Goal: Task Accomplishment & Management: Manage account settings

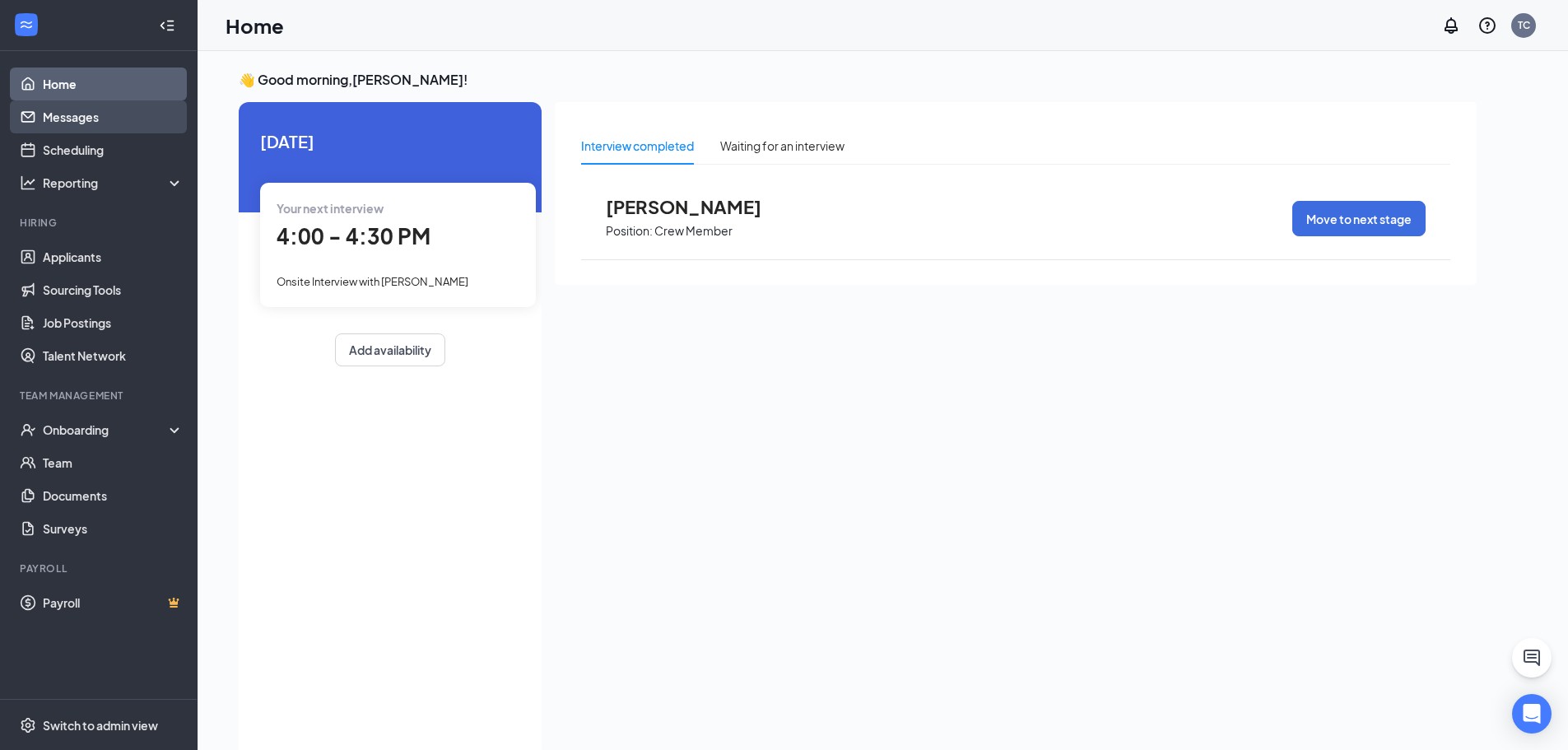
click at [79, 113] on link "Messages" at bounding box center [113, 117] width 141 height 33
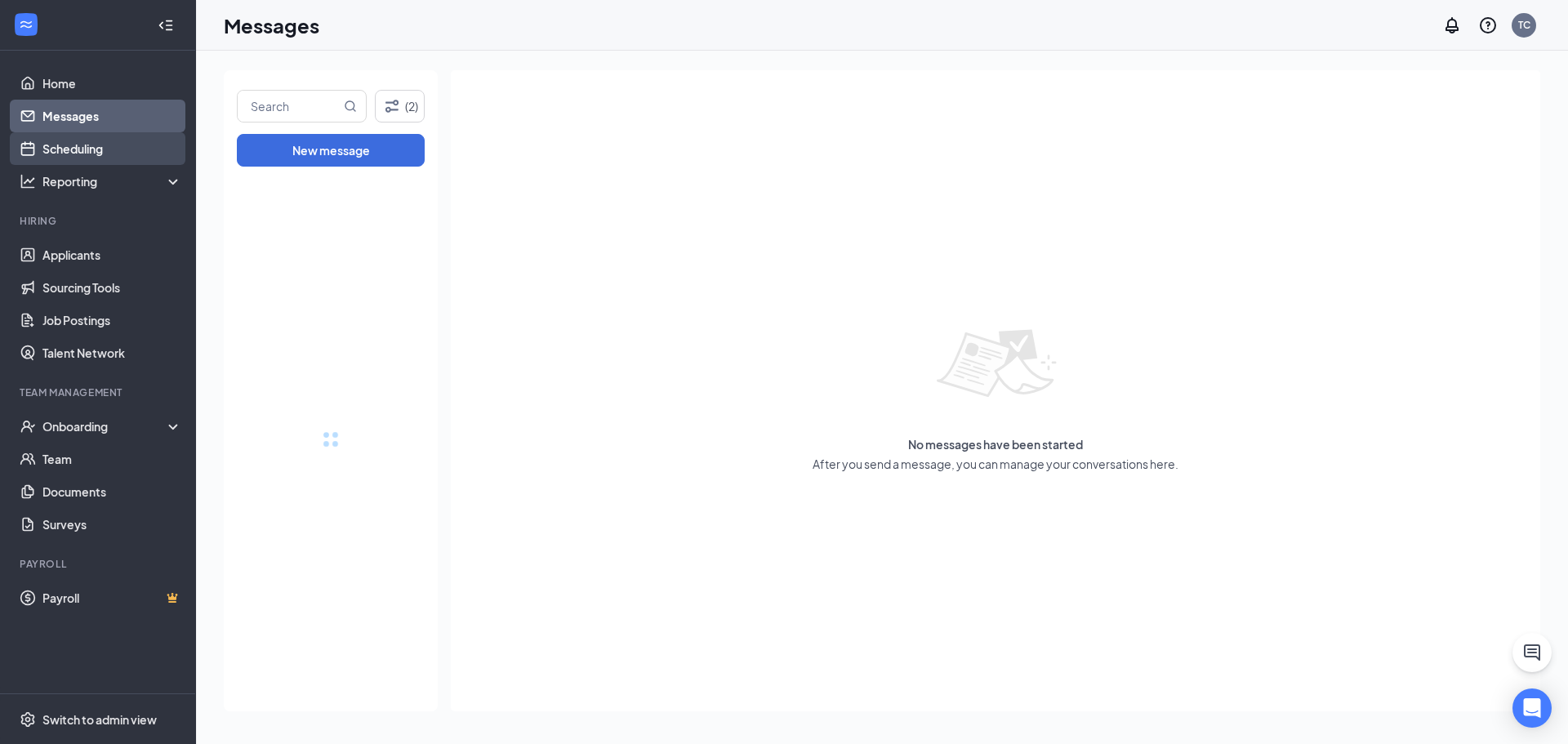
click at [90, 147] on link "Scheduling" at bounding box center [112, 148] width 140 height 32
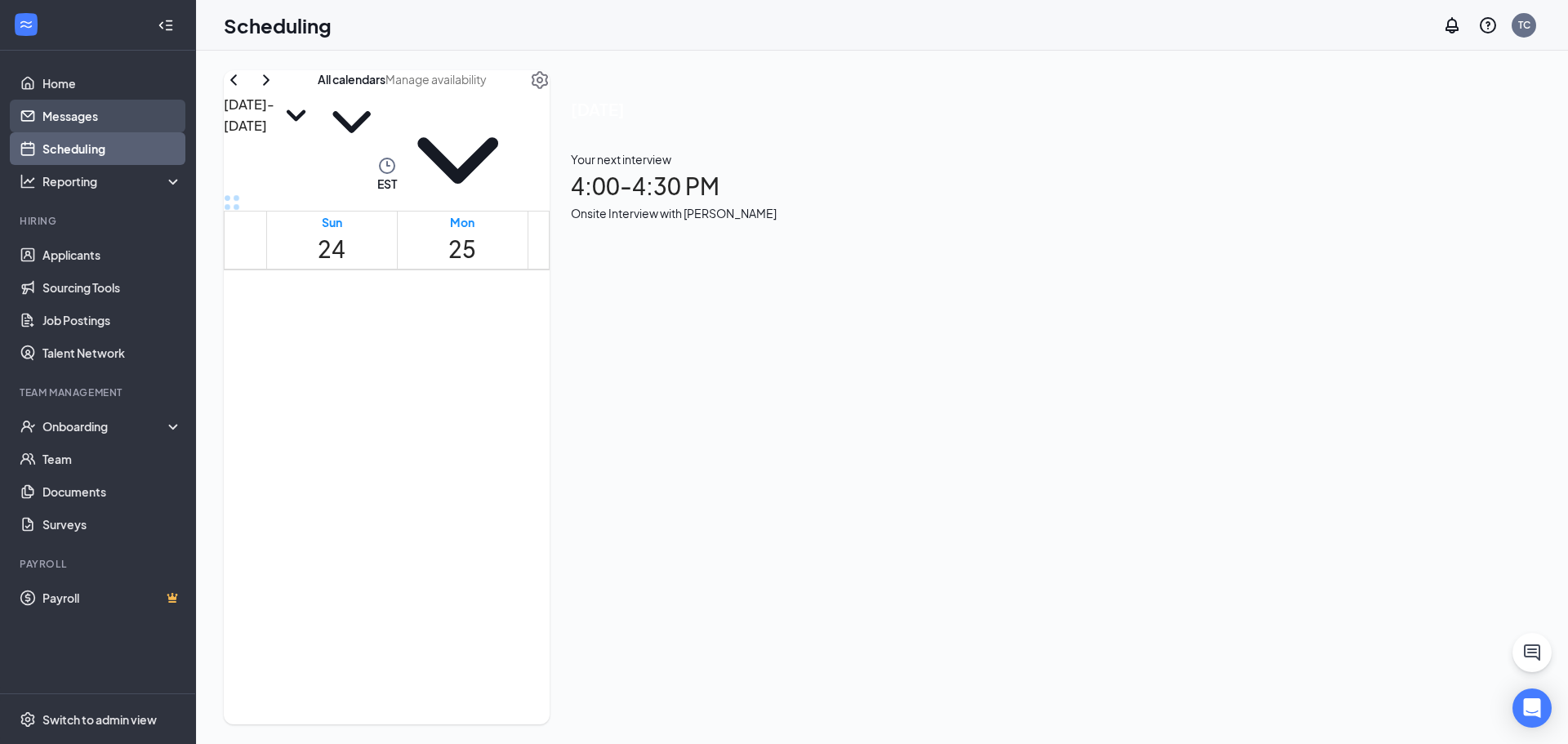
scroll to position [802, 0]
click at [85, 123] on link "Messages" at bounding box center [112, 116] width 140 height 32
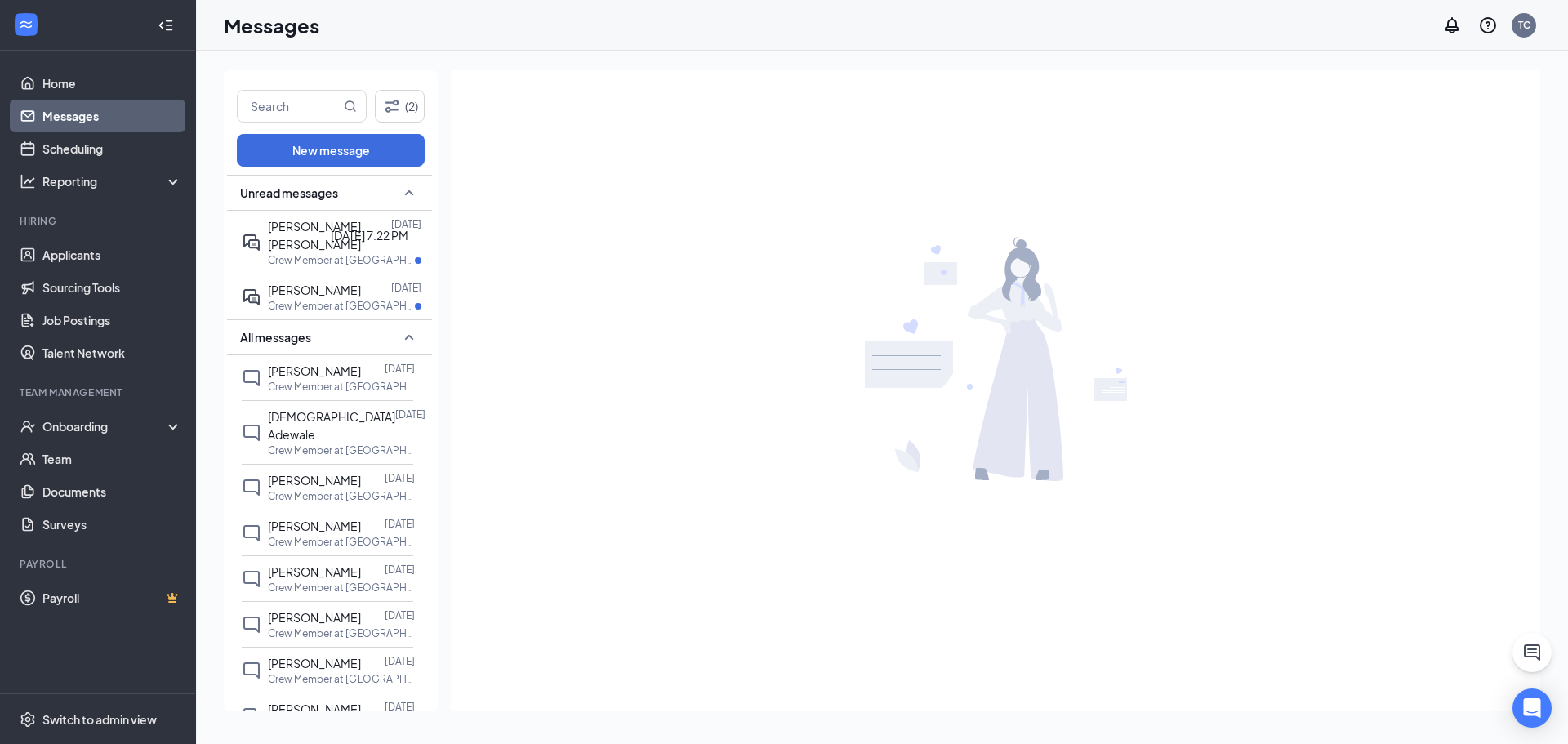
click at [340, 233] on div "[DATE] 7:22 PM" at bounding box center [370, 234] width 78 height 18
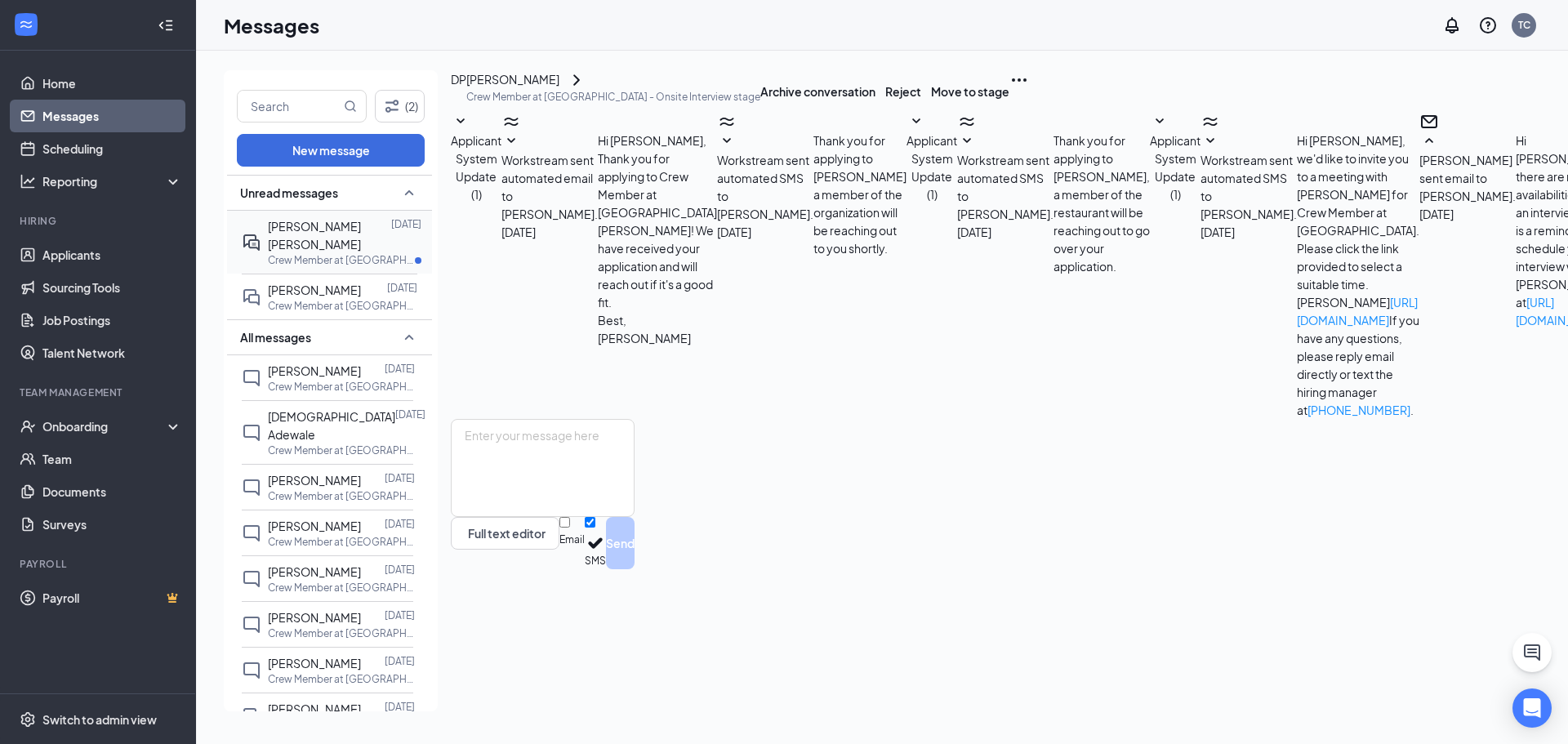
scroll to position [375, 0]
click at [322, 228] on span "[PERSON_NAME] [PERSON_NAME]" at bounding box center [314, 234] width 93 height 32
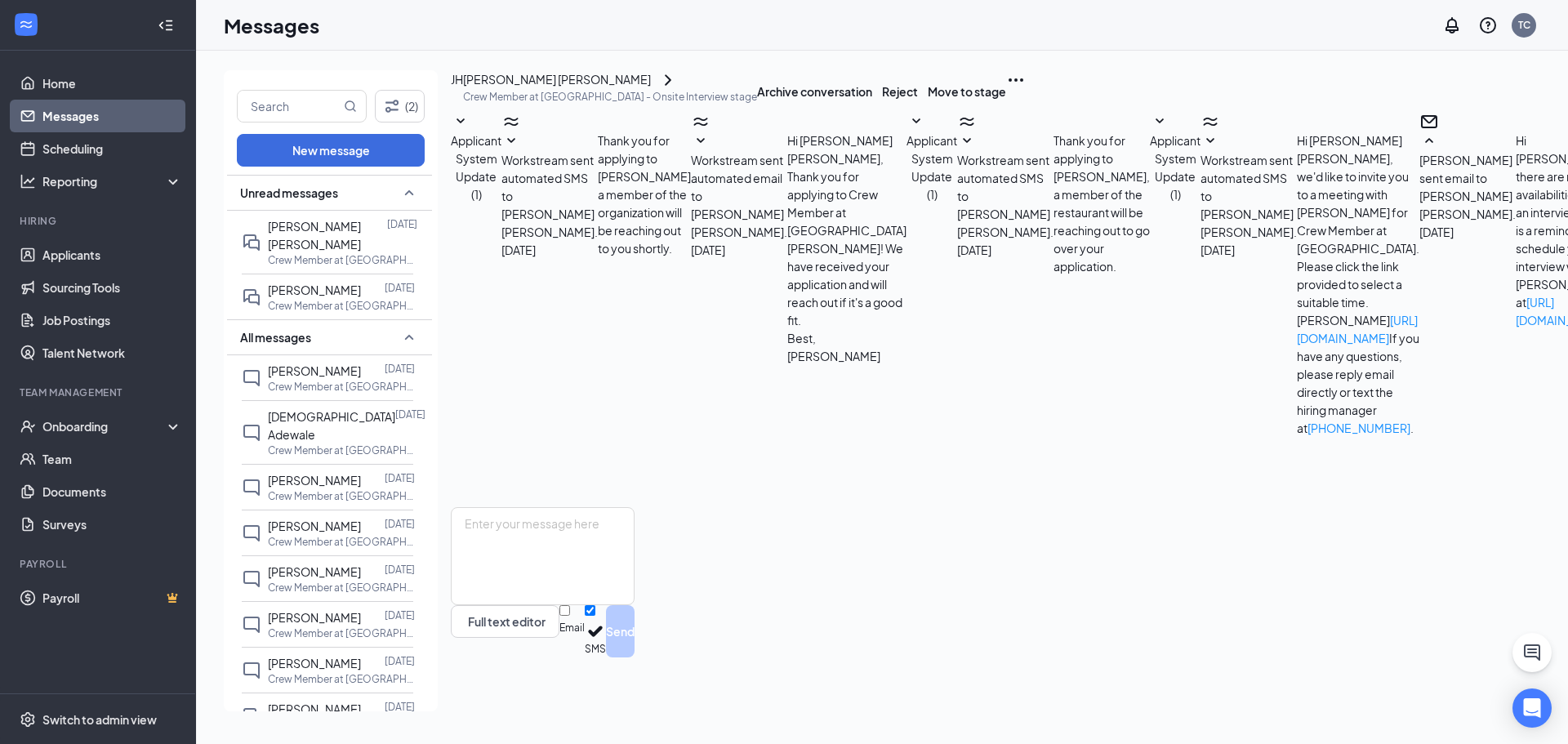
scroll to position [322, 0]
click at [139, 144] on link "Scheduling" at bounding box center [112, 148] width 140 height 32
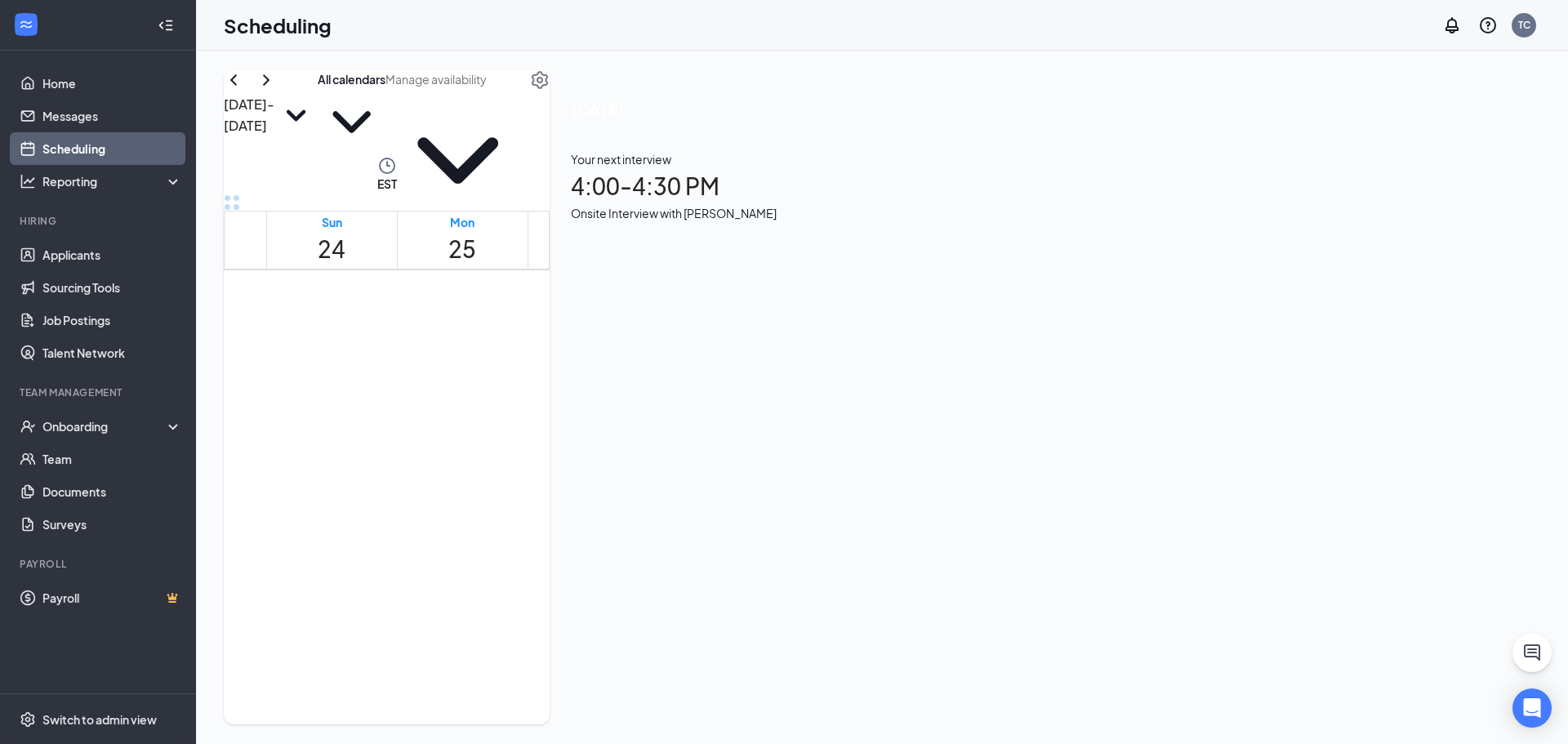
scroll to position [1456, 0]
click at [599, 367] on div "1" at bounding box center [622, 338] width 63 height 57
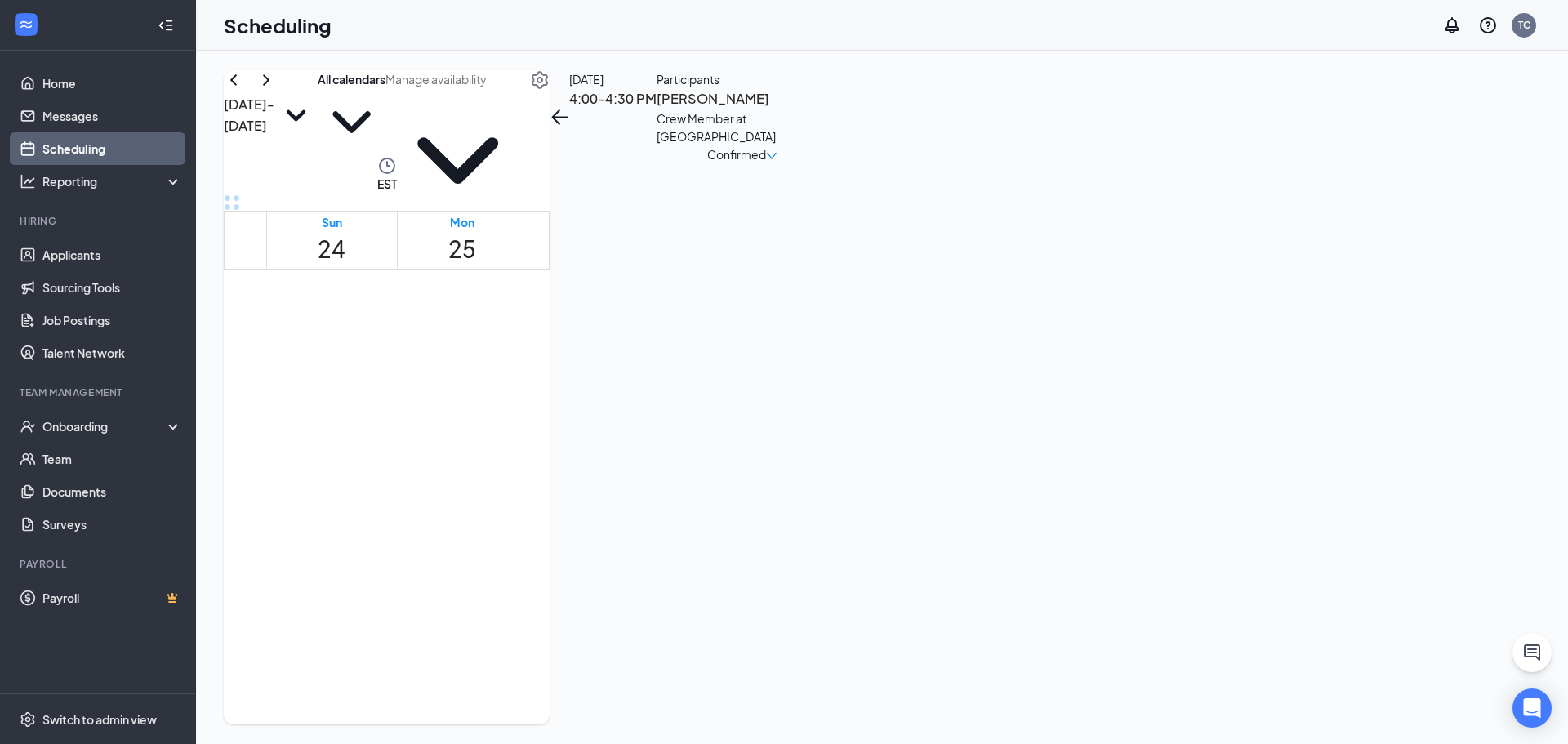
drag, startPoint x: 266, startPoint y: 122, endPoint x: 278, endPoint y: 120, distance: 12.2
click at [244, 90] on button at bounding box center [234, 80] width 19 height 19
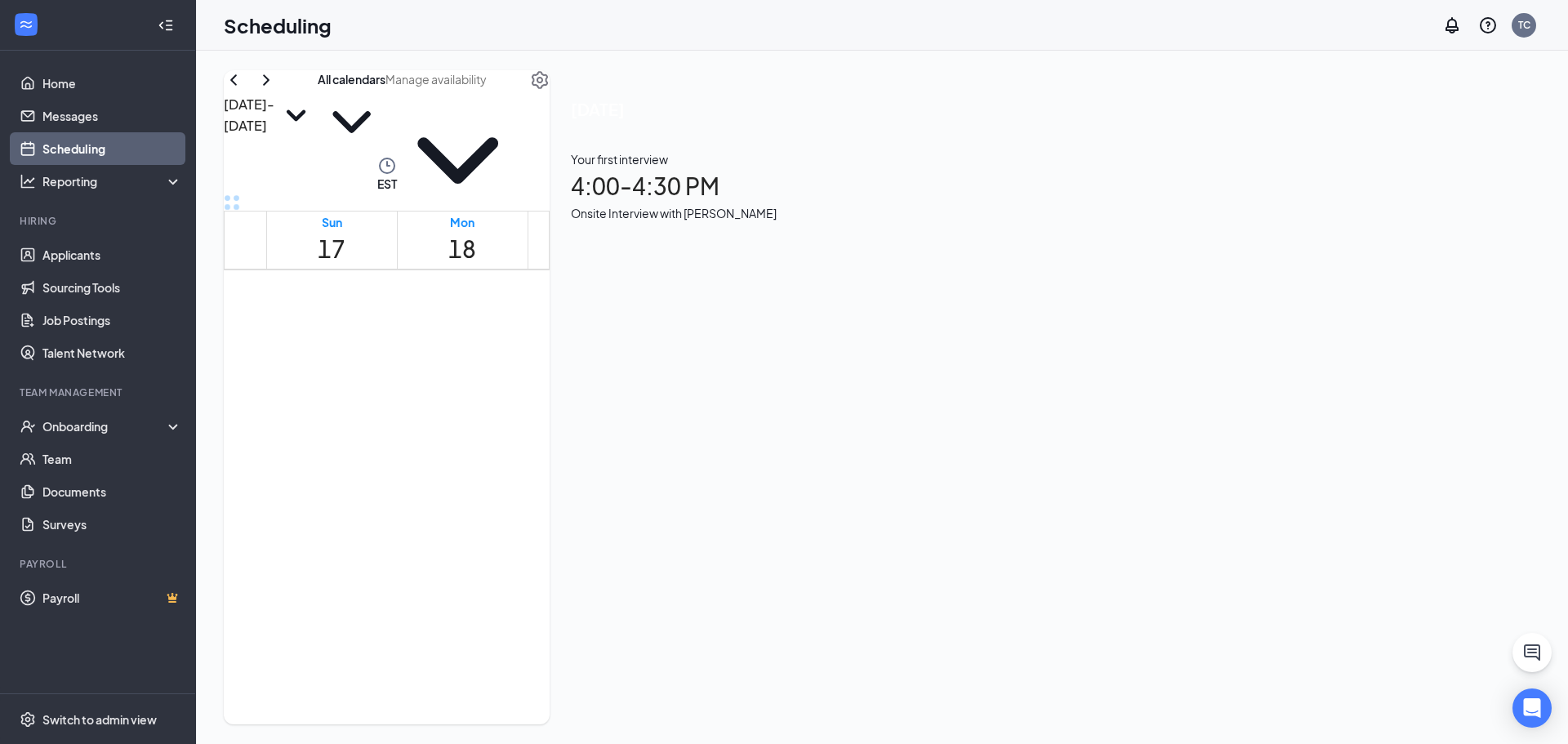
scroll to position [1293, 0]
click at [590, 472] on span "4:00-4:30 PM" at bounding box center [613, 455] width 47 height 32
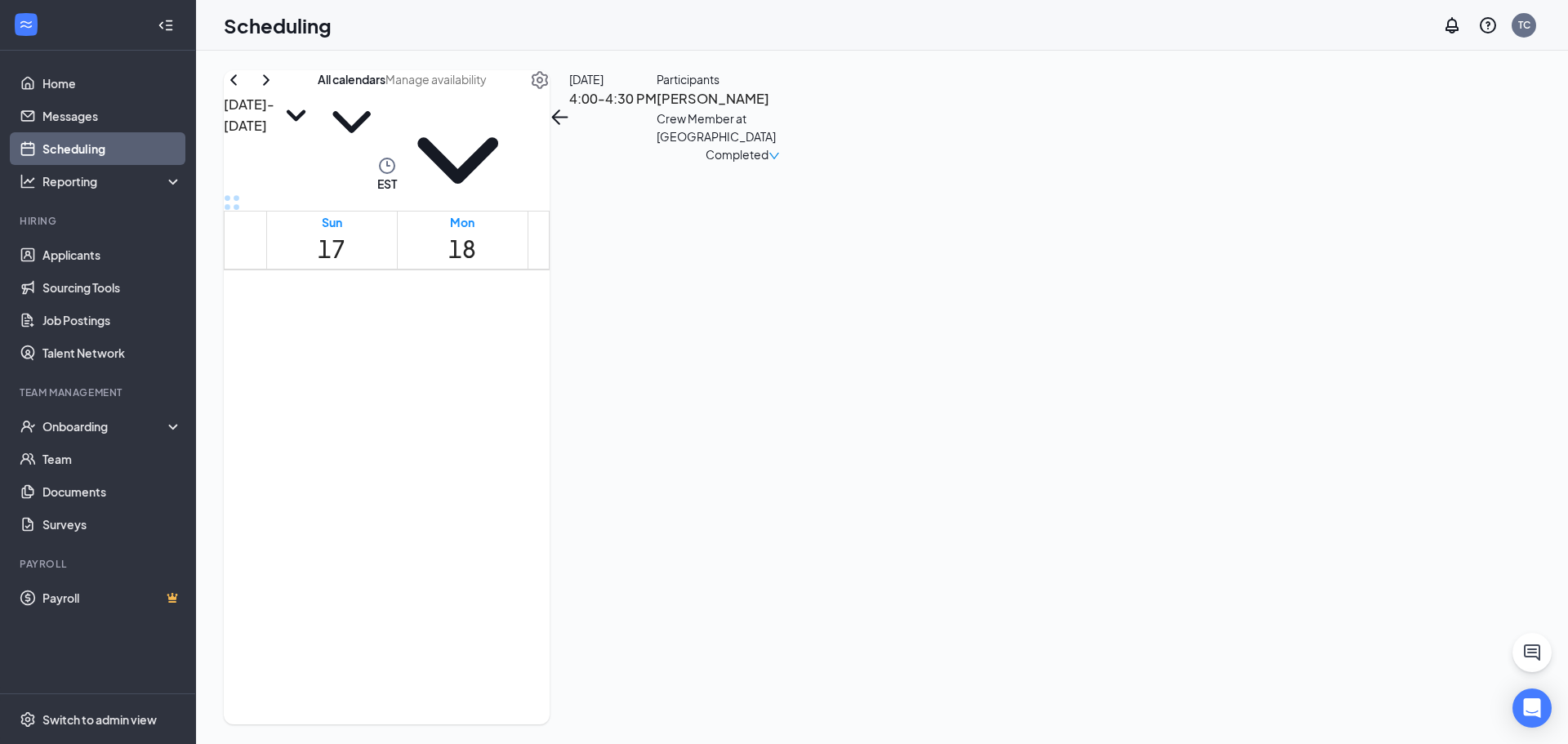
click at [471, 530] on div "1" at bounding box center [491, 501] width 63 height 57
click at [244, 90] on icon "ChevronLeft" at bounding box center [234, 80] width 19 height 19
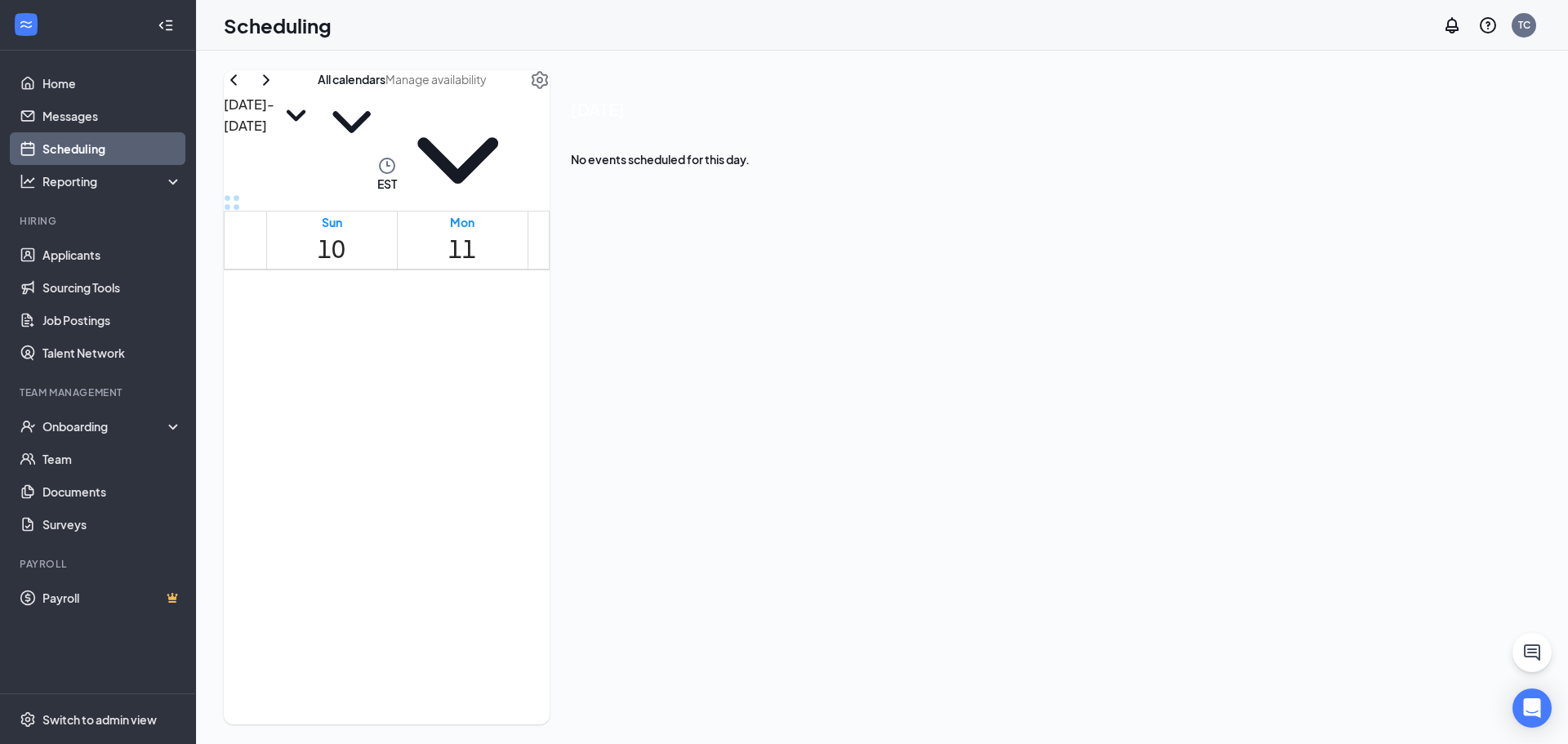
scroll to position [1293, 0]
click at [466, 472] on span "3:00-3:30 PM" at bounding box center [458, 455] width 36 height 32
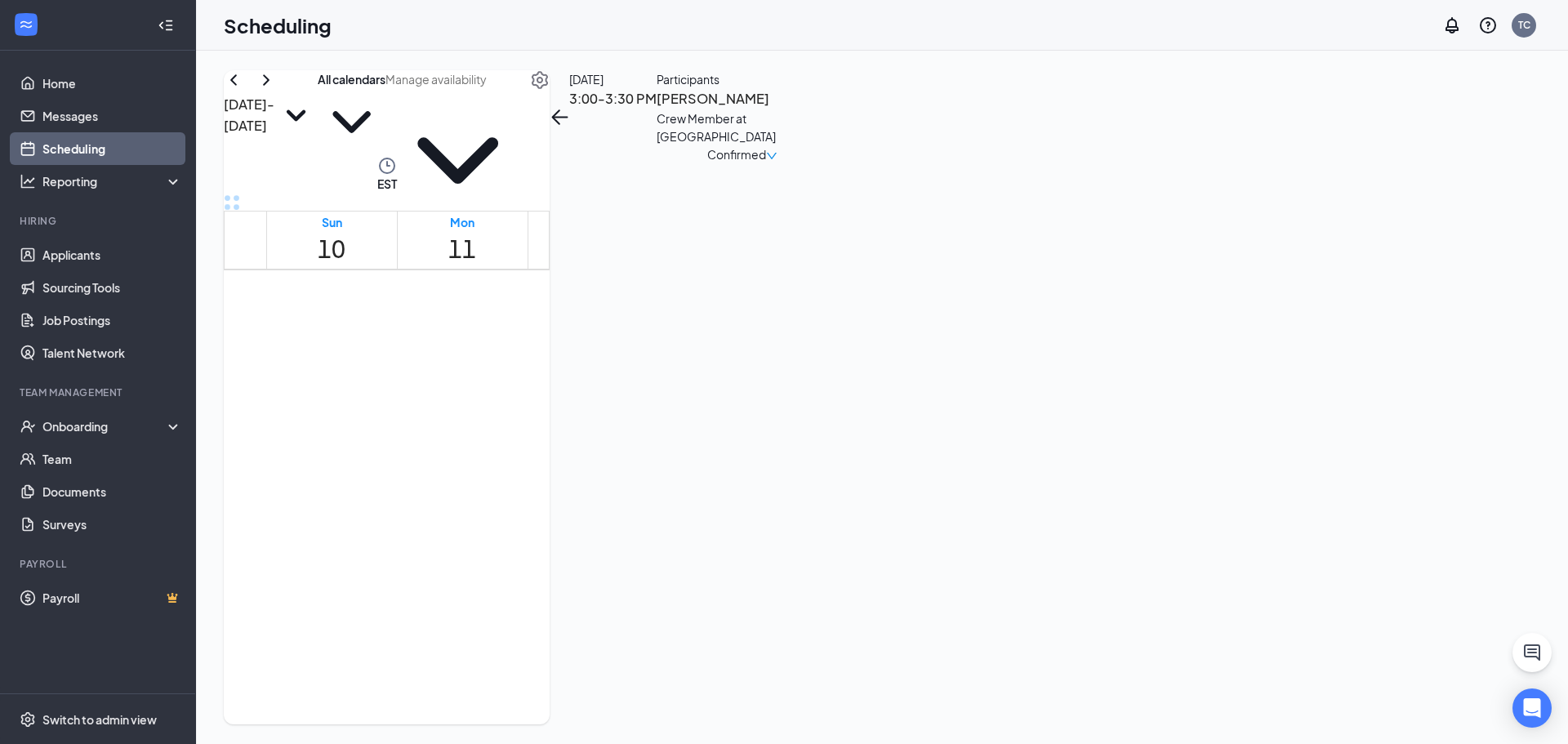
click at [489, 509] on div "1" at bounding box center [501, 490] width 42 height 36
click at [853, 530] on div "1" at bounding box center [884, 501] width 63 height 57
drag, startPoint x: 268, startPoint y: 117, endPoint x: 280, endPoint y: 134, distance: 20.8
click at [244, 90] on icon "ChevronLeft" at bounding box center [234, 80] width 19 height 19
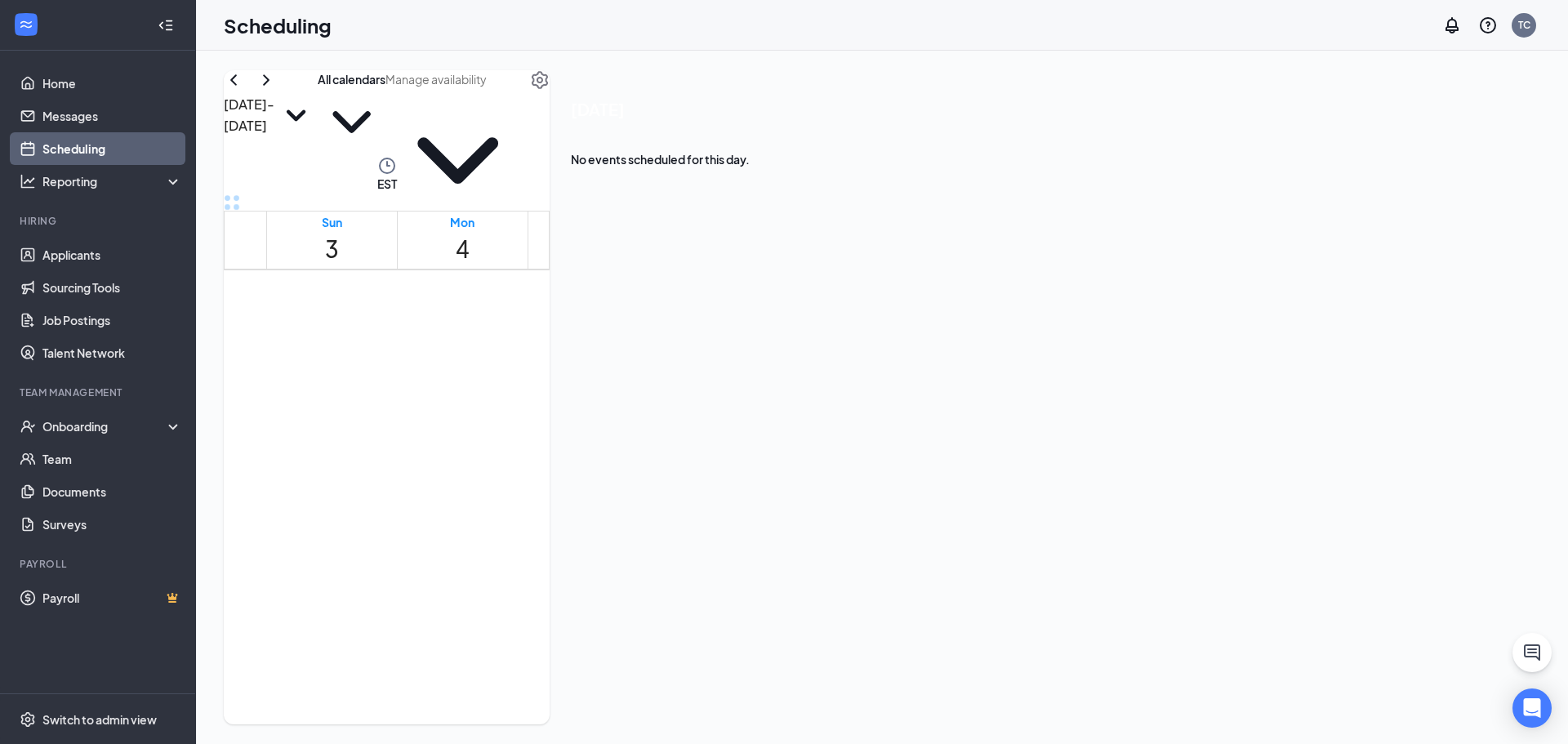
scroll to position [1374, 0]
click at [854, 406] on div "1" at bounding box center [838, 418] width 31 height 25
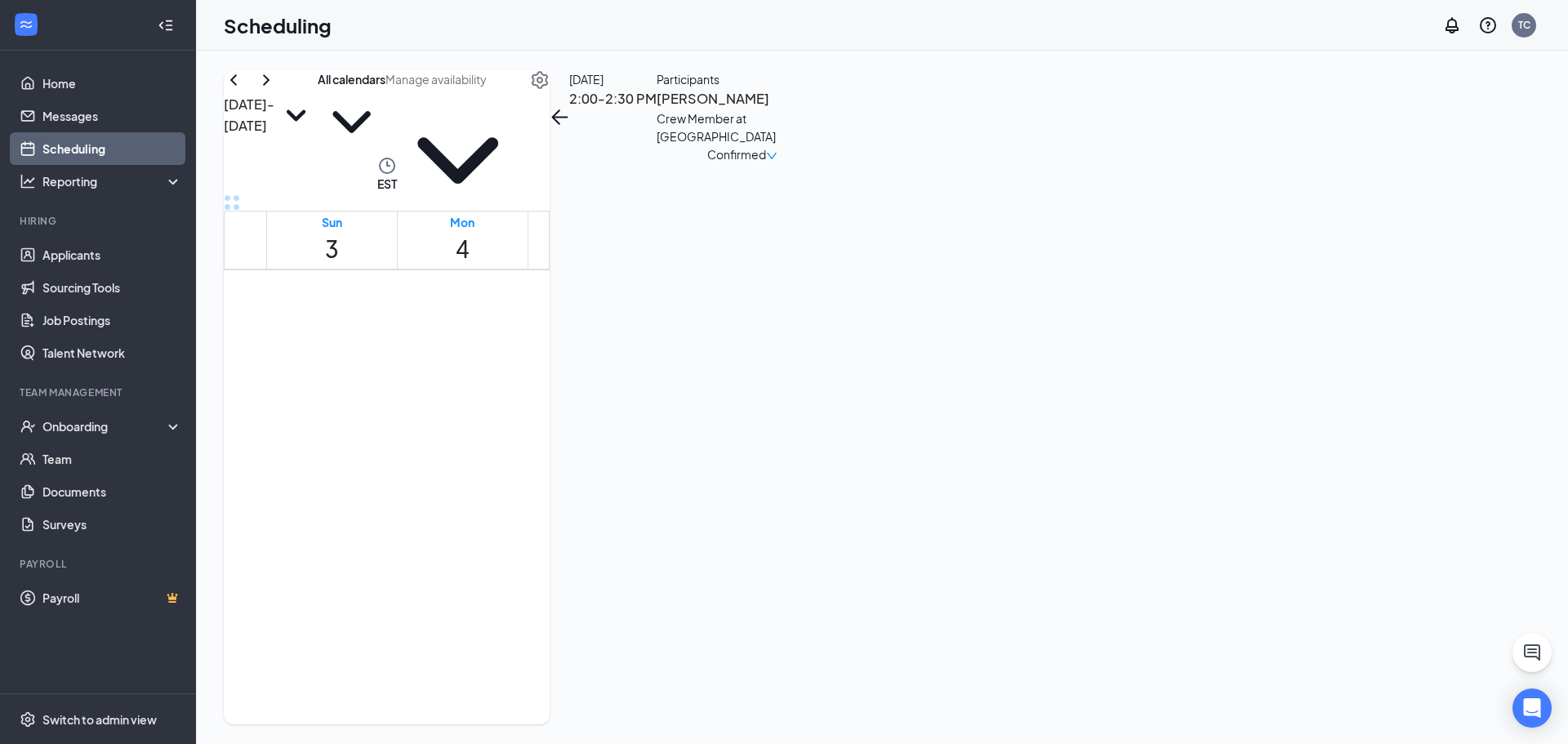
click at [856, 405] on span "3:30-4:00 PM" at bounding box center [867, 381] width 28 height 47
click at [884, 431] on div "1" at bounding box center [899, 418] width 31 height 25
click at [276, 90] on icon "ChevronRight" at bounding box center [266, 80] width 19 height 19
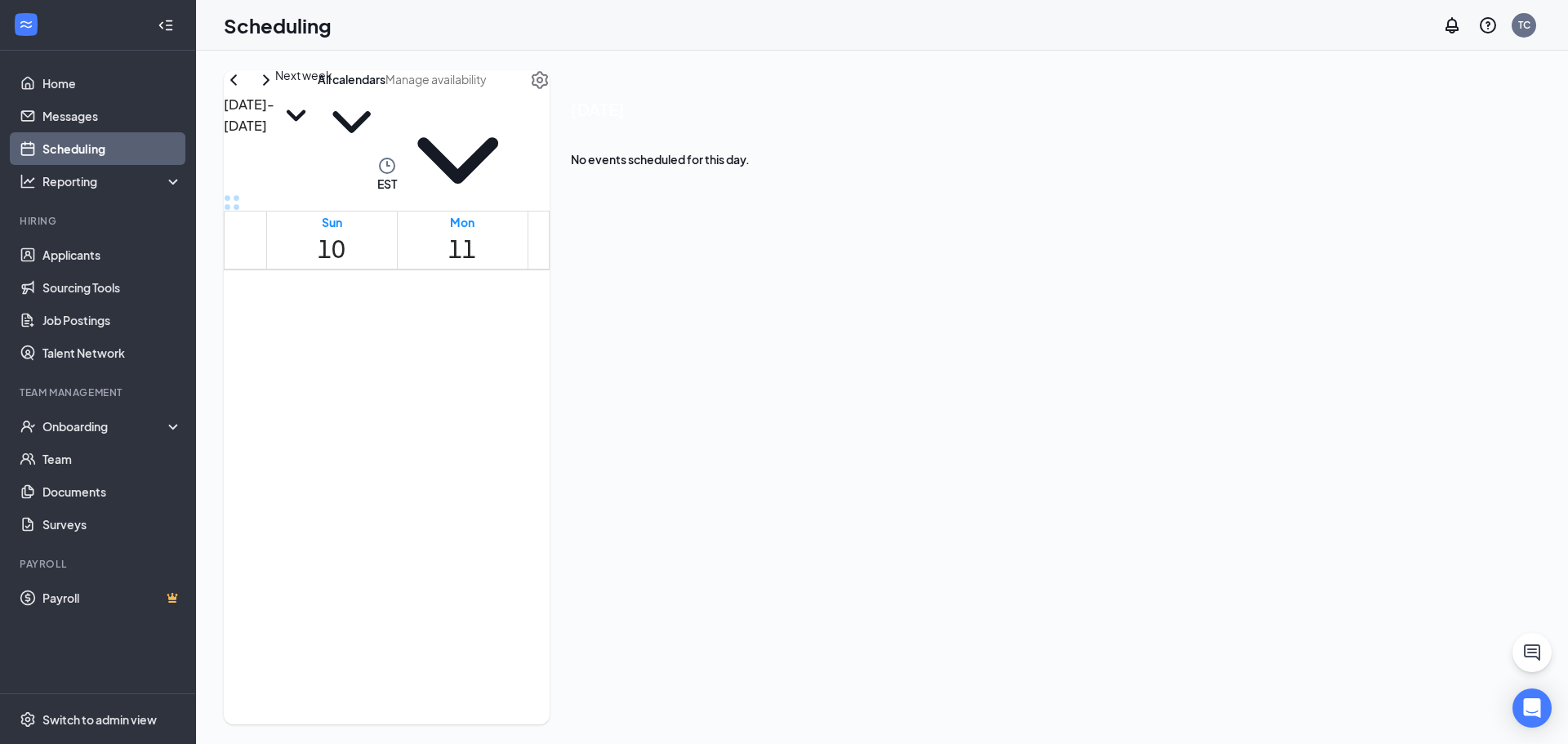
scroll to position [802, 0]
click at [276, 90] on icon "ChevronRight" at bounding box center [266, 80] width 19 height 19
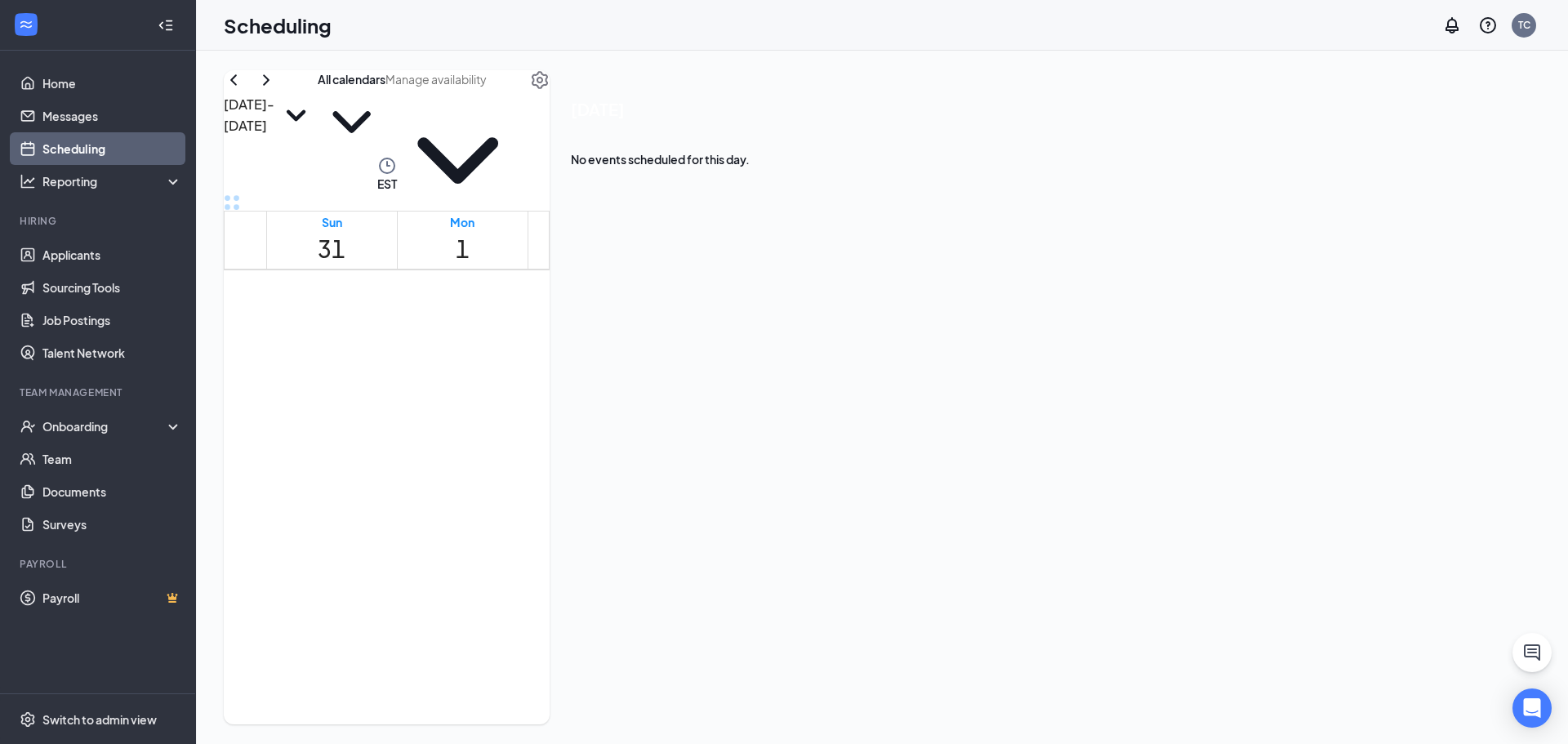
scroll to position [1701, 0]
click at [276, 90] on icon "ChevronRight" at bounding box center [266, 80] width 19 height 19
click at [118, 251] on link "Applicants" at bounding box center [112, 254] width 140 height 32
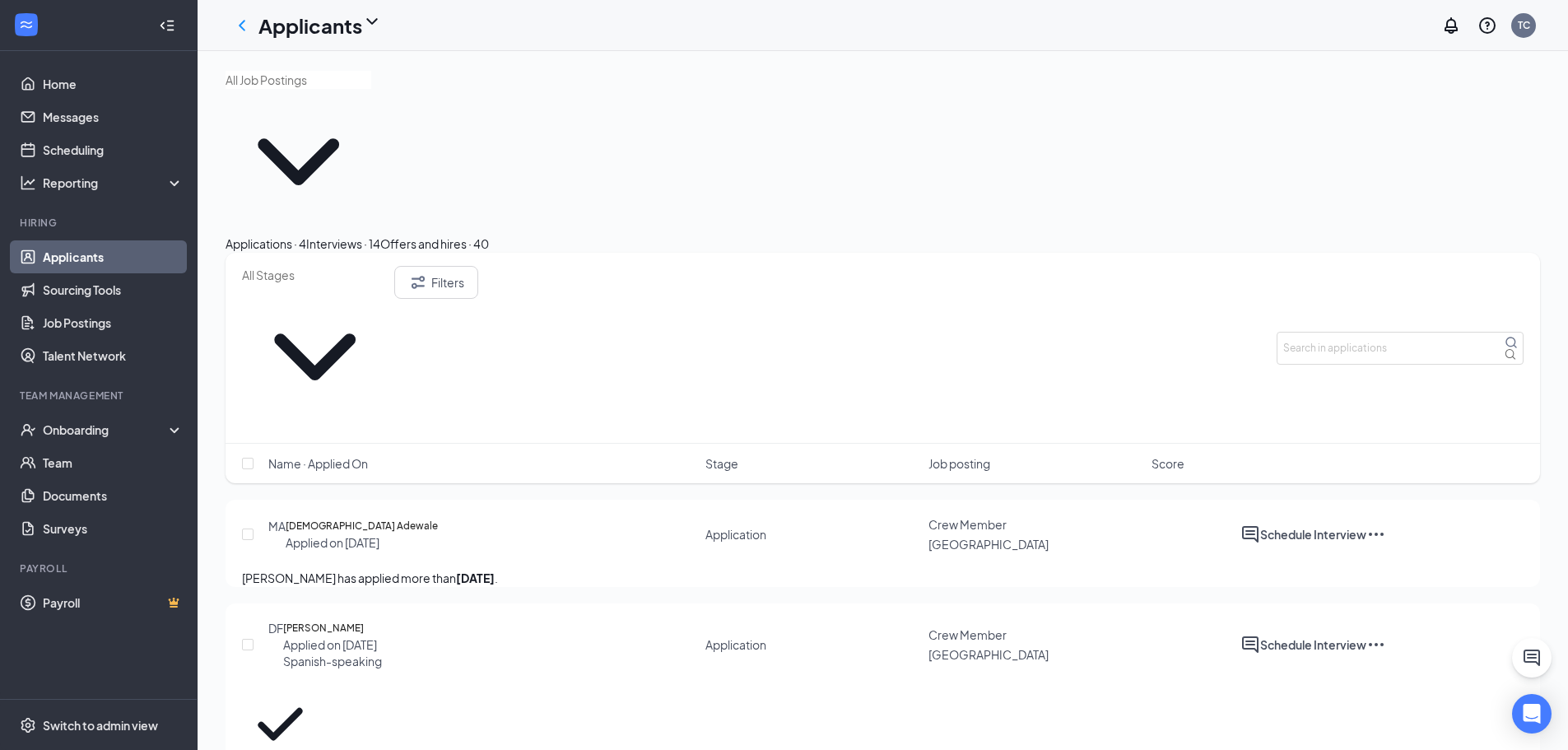
click at [341, 89] on input "text" at bounding box center [299, 79] width 146 height 18
click at [610, 234] on div "Applications · 4 Interviews · 14 Offers and hires · 40" at bounding box center [883, 243] width 1315 height 18
click at [370, 89] on input "text" at bounding box center [299, 79] width 146 height 18
click at [365, 89] on input "text" at bounding box center [299, 79] width 146 height 18
click at [684, 54] on div "Applications · 4 Interviews · 14 Offers and hires · 40 Filters Name · Applied O…" at bounding box center [883, 553] width 1371 height 1003
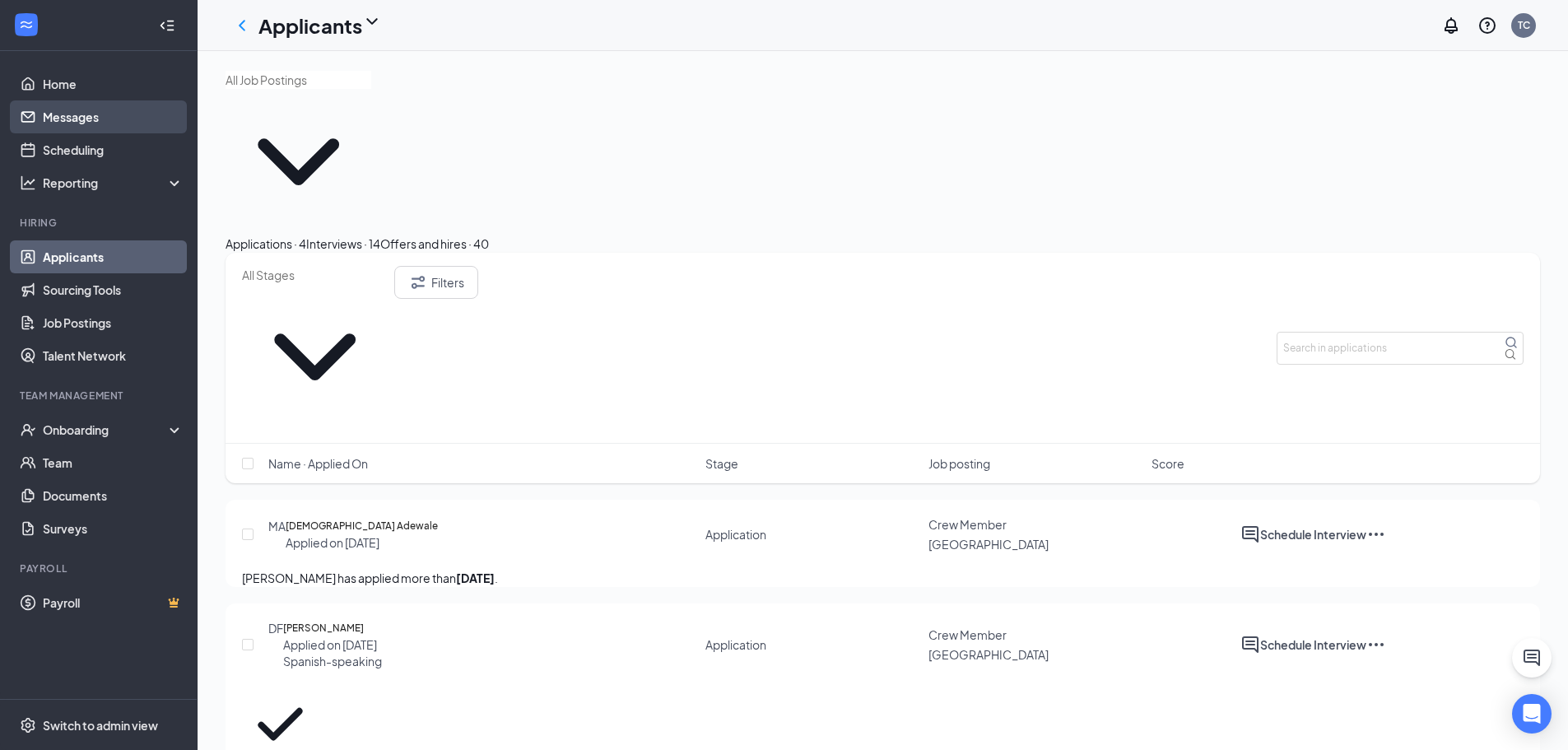
click at [87, 115] on link "Messages" at bounding box center [113, 117] width 141 height 33
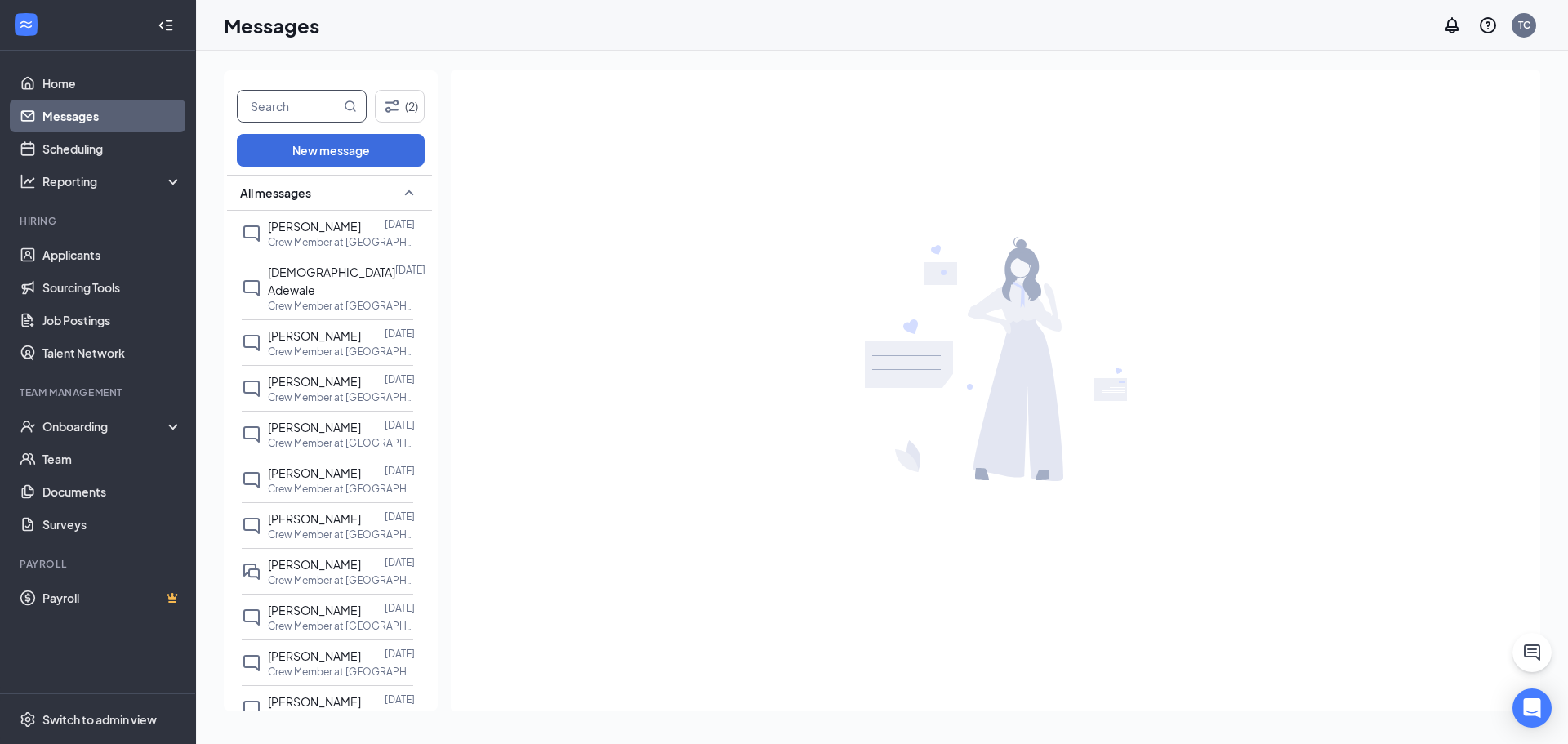
click at [289, 112] on input "text" at bounding box center [288, 106] width 103 height 31
type input "b"
click at [330, 144] on button "New message" at bounding box center [331, 150] width 188 height 32
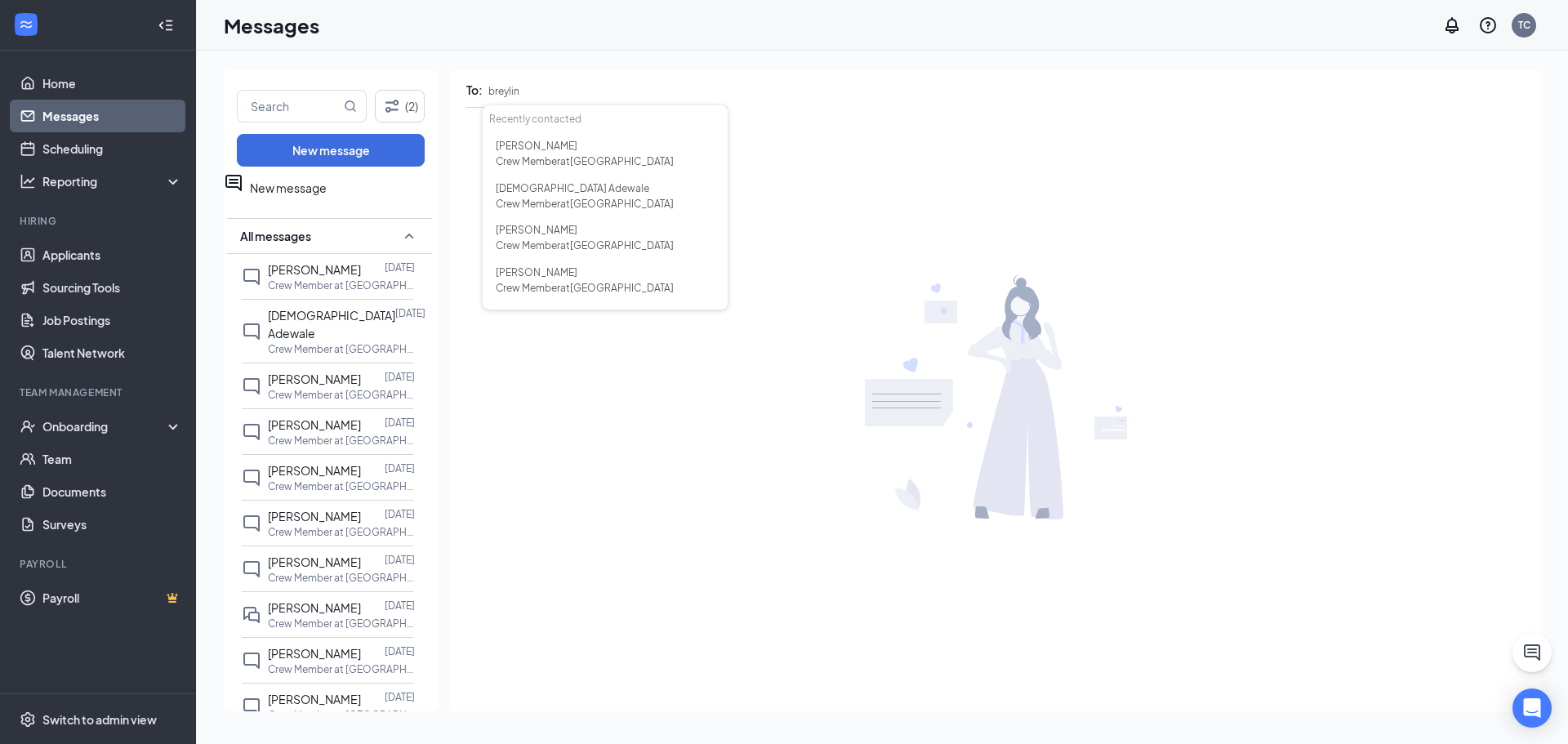
type input "breyli"
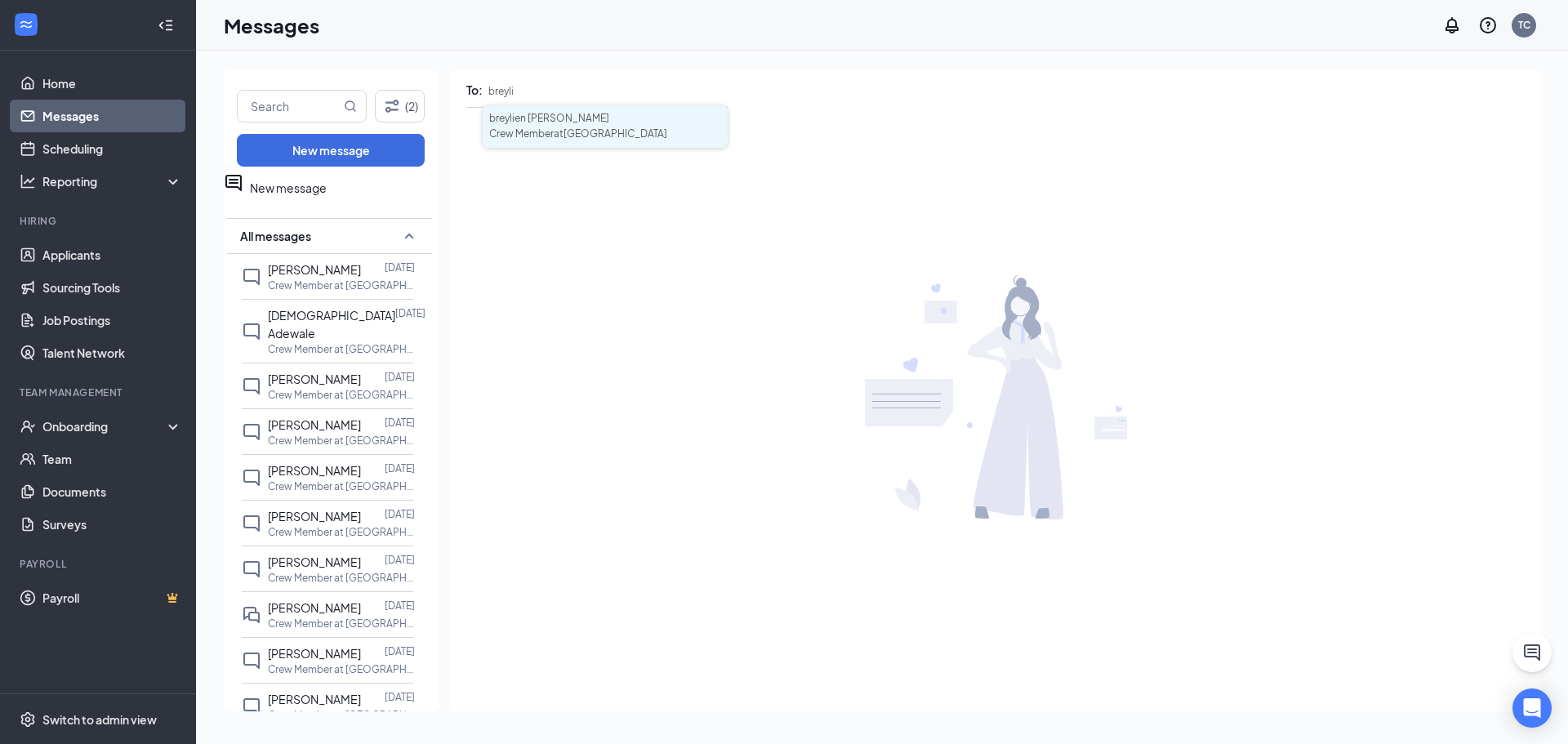
click at [608, 134] on span "Crew Member at [GEOGRAPHIC_DATA]" at bounding box center [578, 133] width 178 height 12
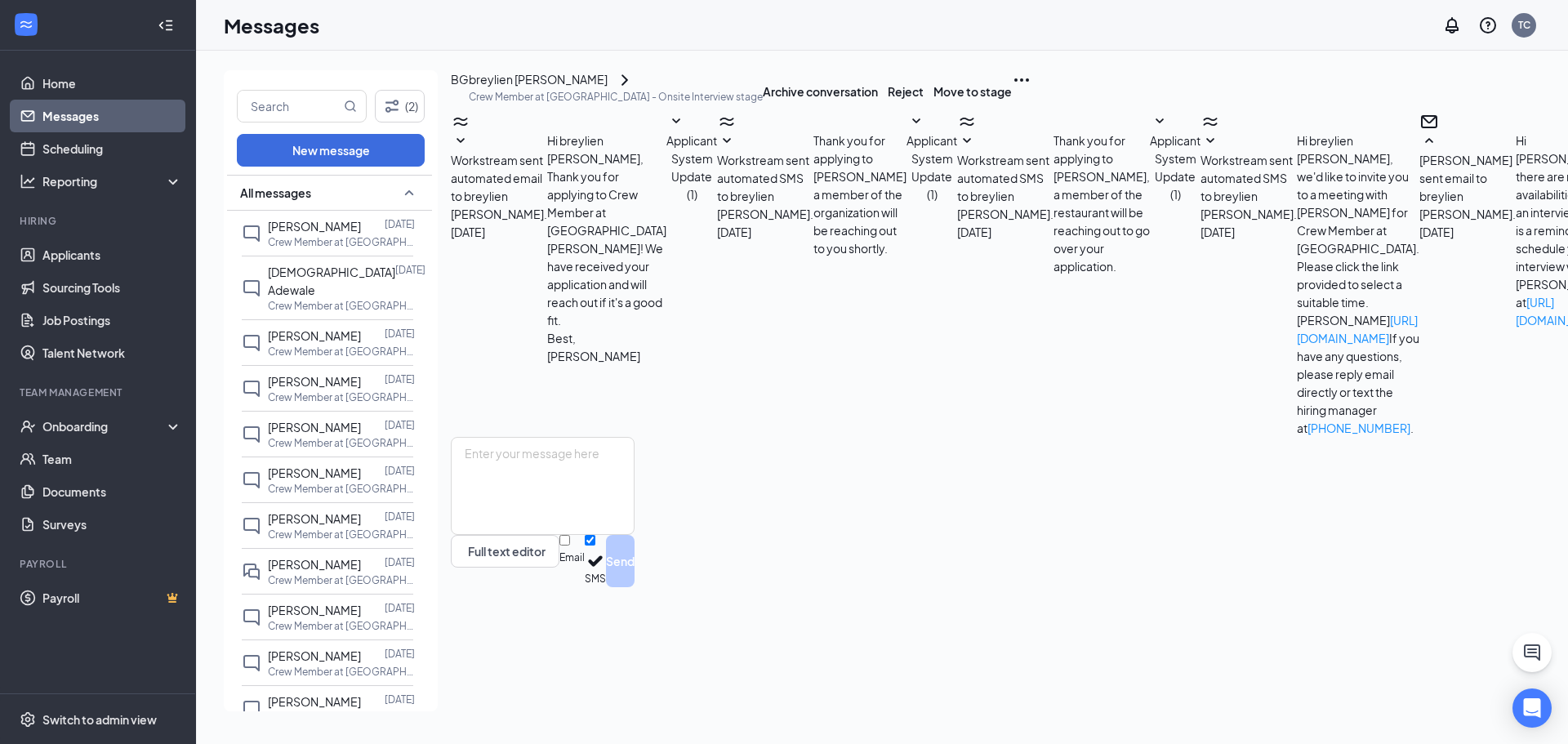
scroll to position [197, 0]
click at [86, 146] on link "Scheduling" at bounding box center [112, 148] width 140 height 32
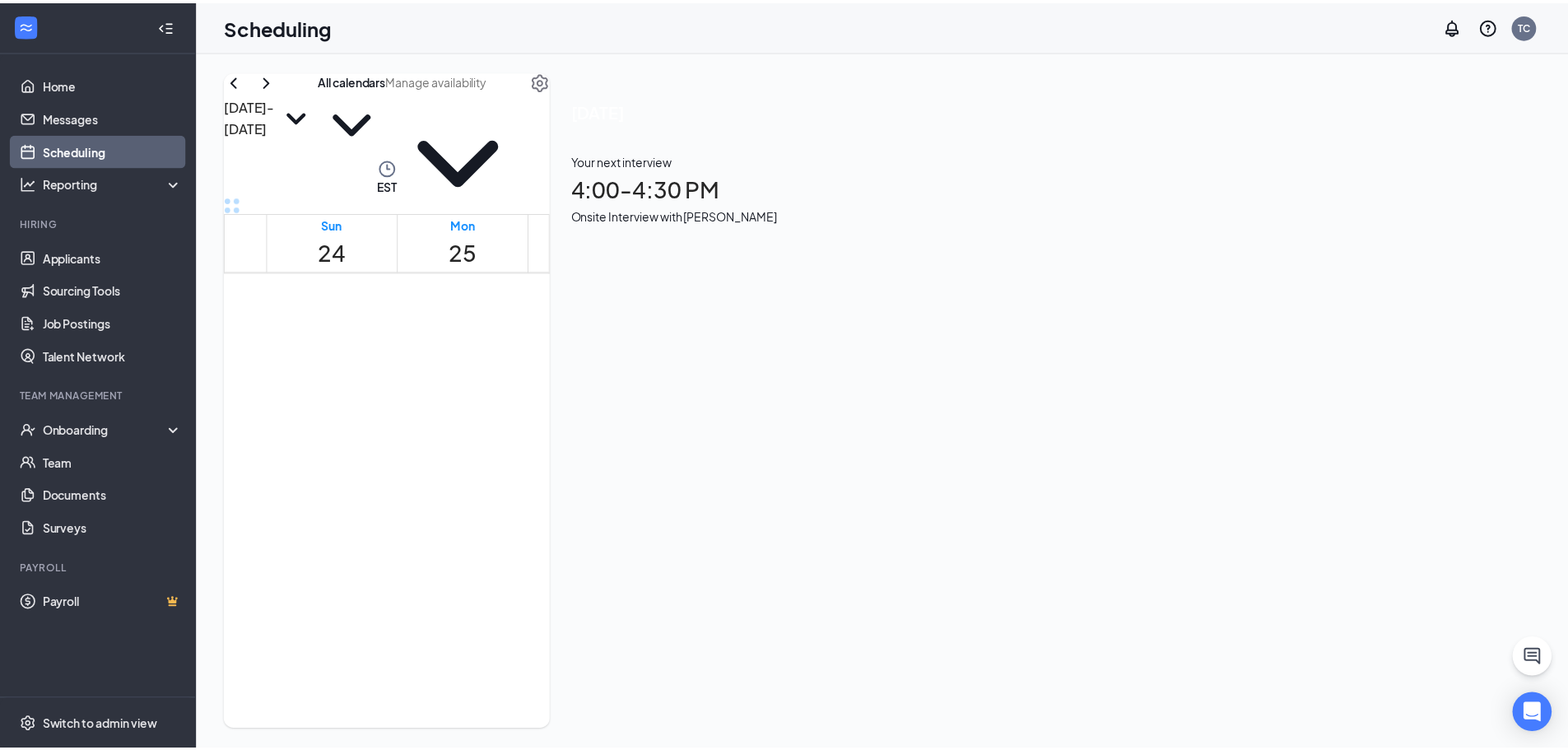
scroll to position [1468, 0]
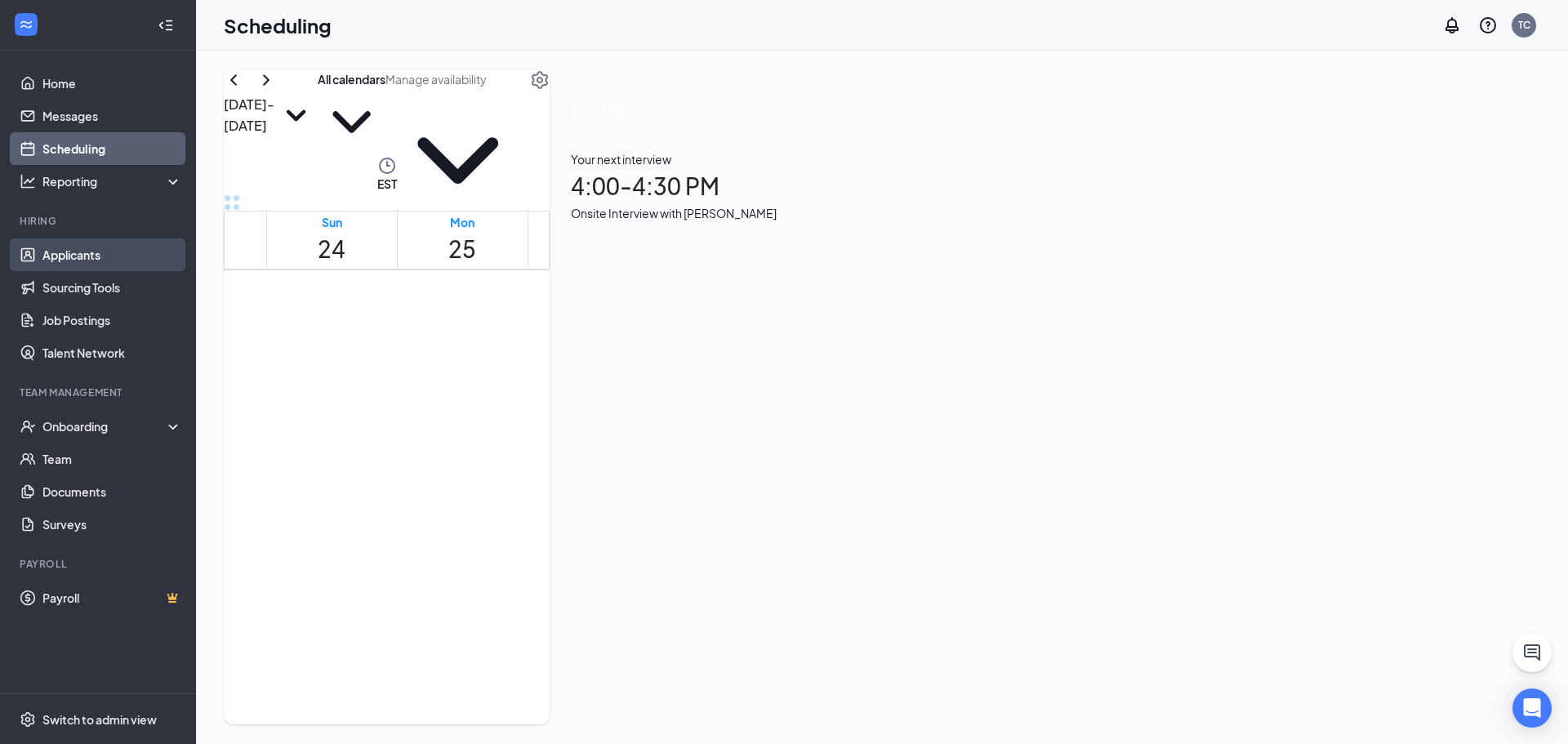
click at [83, 255] on link "Applicants" at bounding box center [112, 254] width 140 height 32
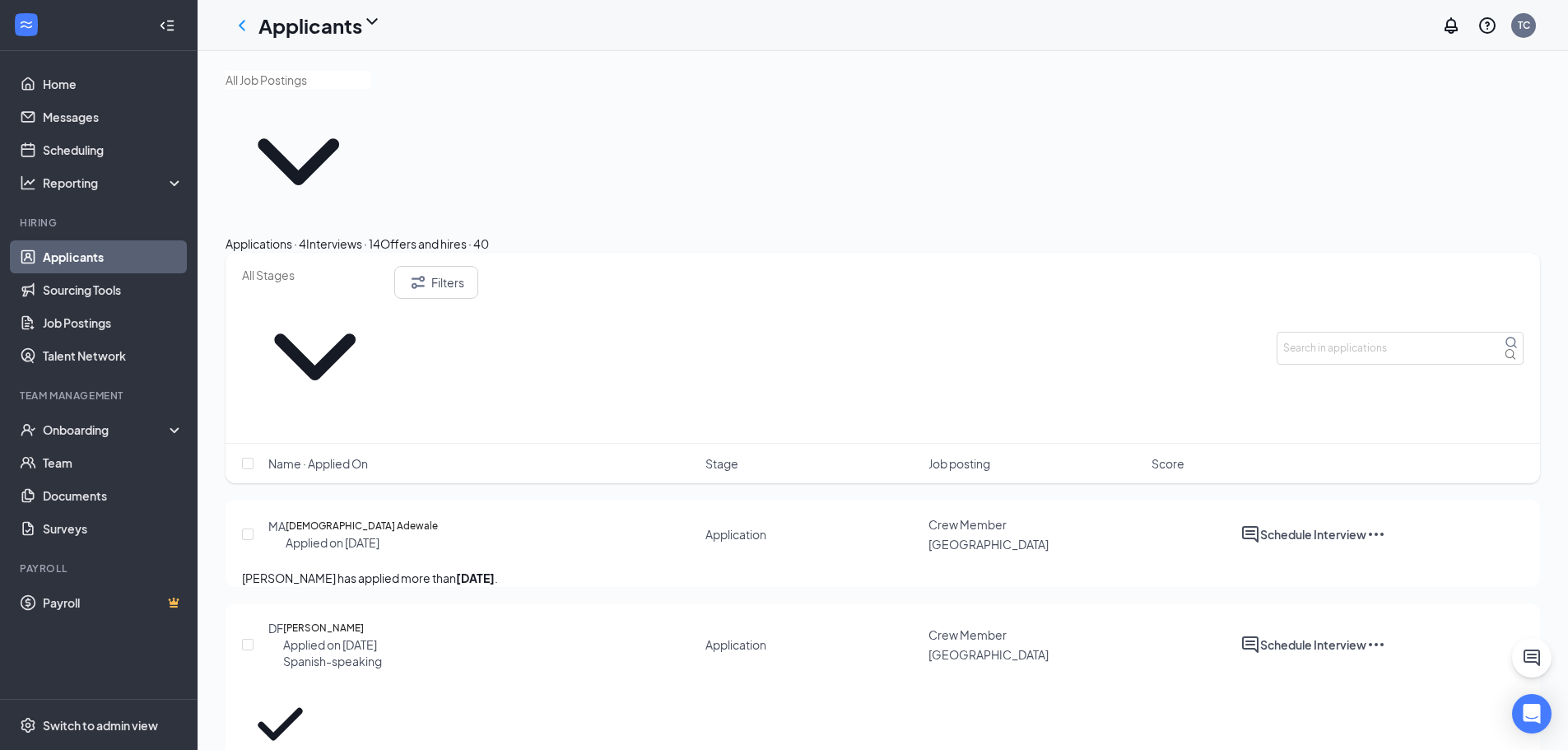
click at [380, 234] on div "Interviews · 14" at bounding box center [343, 243] width 74 height 18
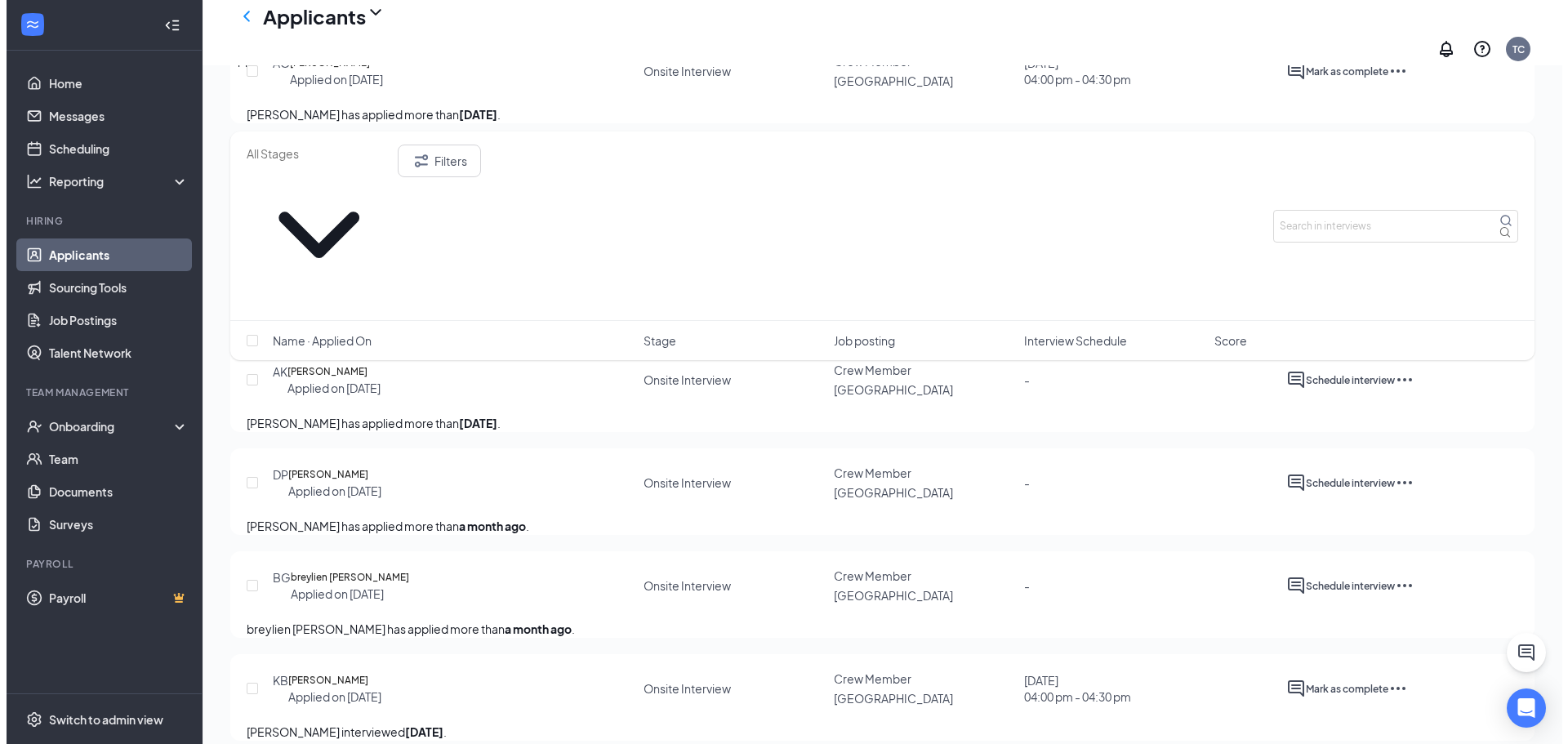
scroll to position [409, 0]
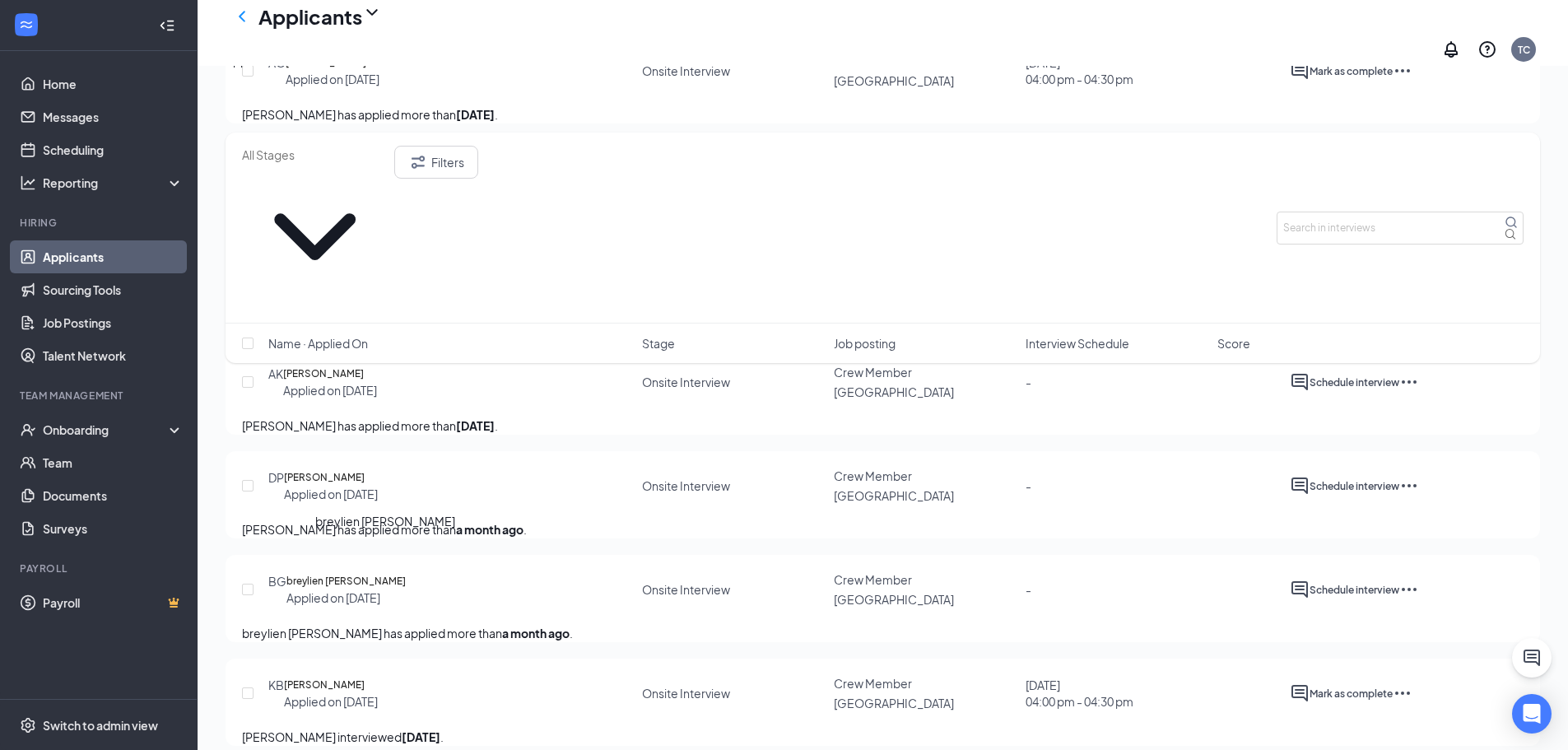
click at [322, 573] on h5 "breylien [PERSON_NAME]" at bounding box center [346, 581] width 120 height 17
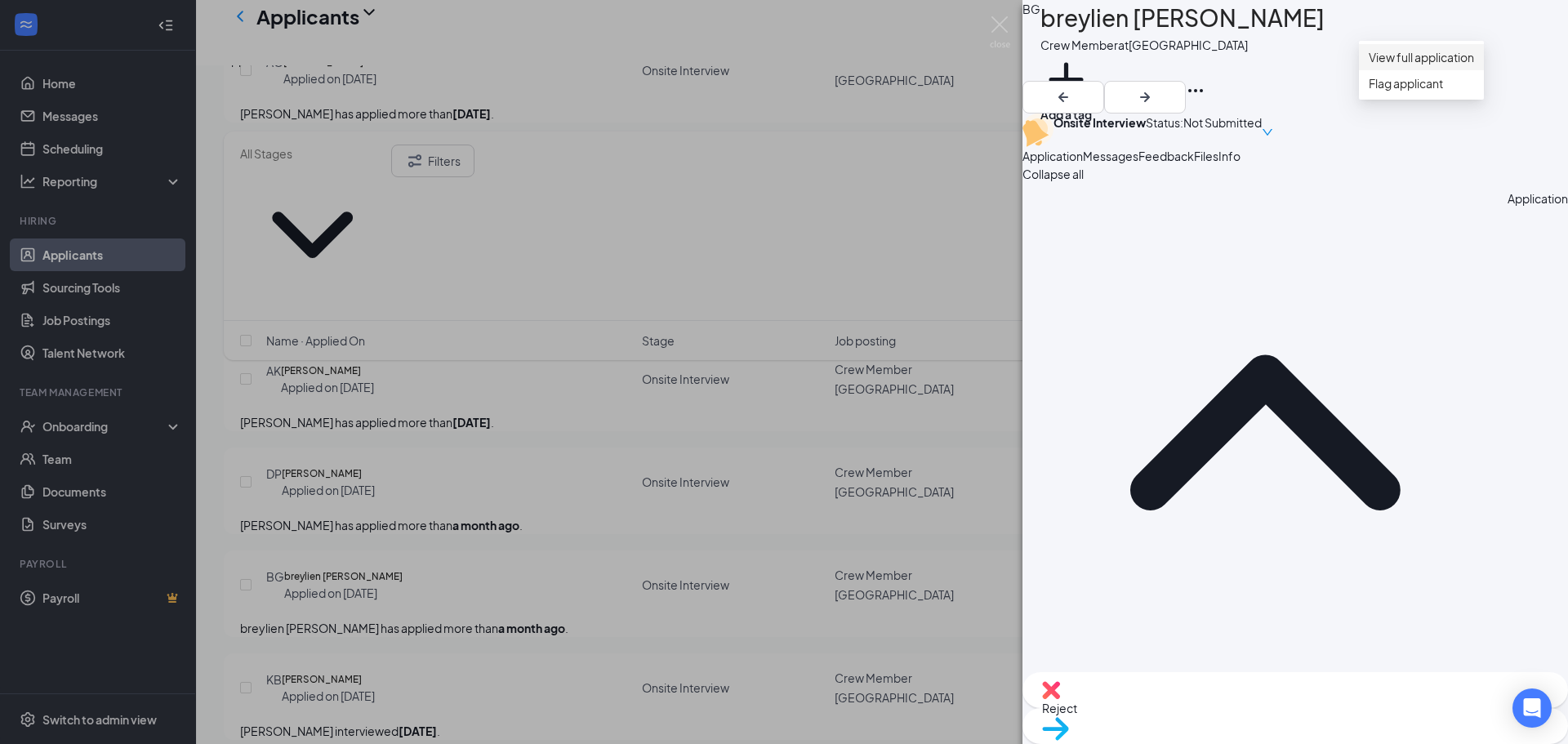
click at [1441, 66] on link "View full application" at bounding box center [1422, 57] width 106 height 18
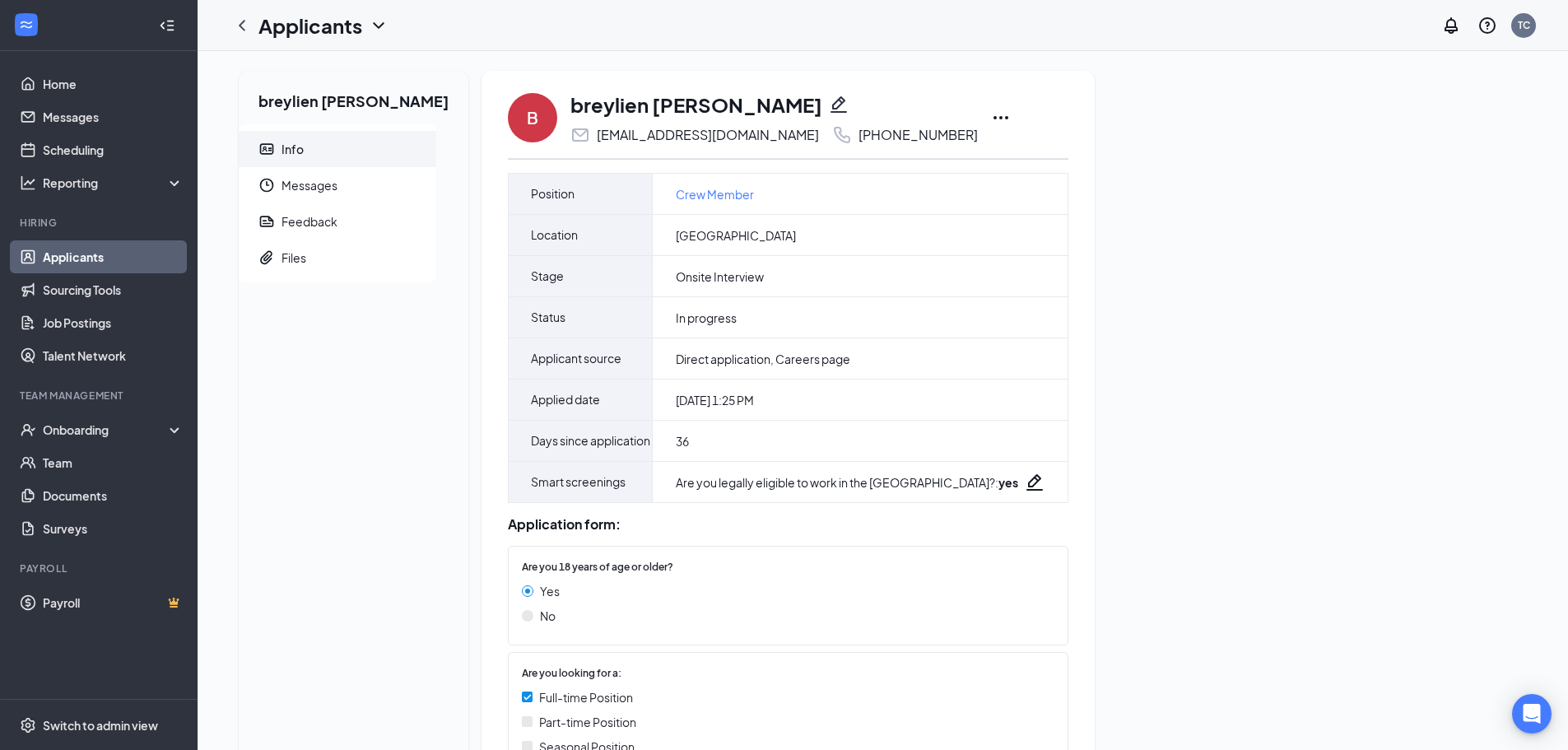
click at [991, 115] on icon "Ellipses" at bounding box center [1000, 117] width 20 height 20
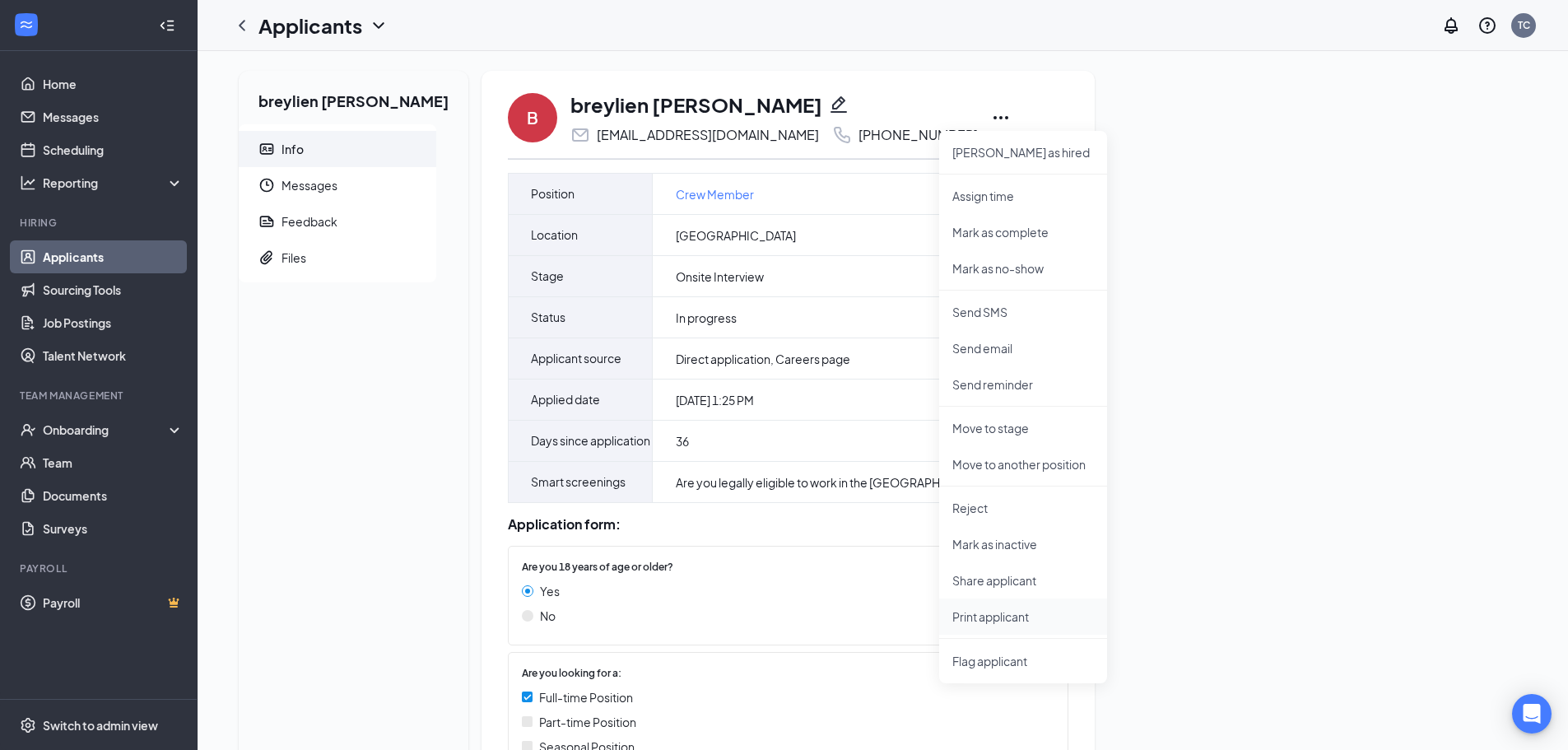
click at [957, 609] on p "Print applicant" at bounding box center [1024, 616] width 142 height 17
